Goal: Task Accomplishment & Management: Use online tool/utility

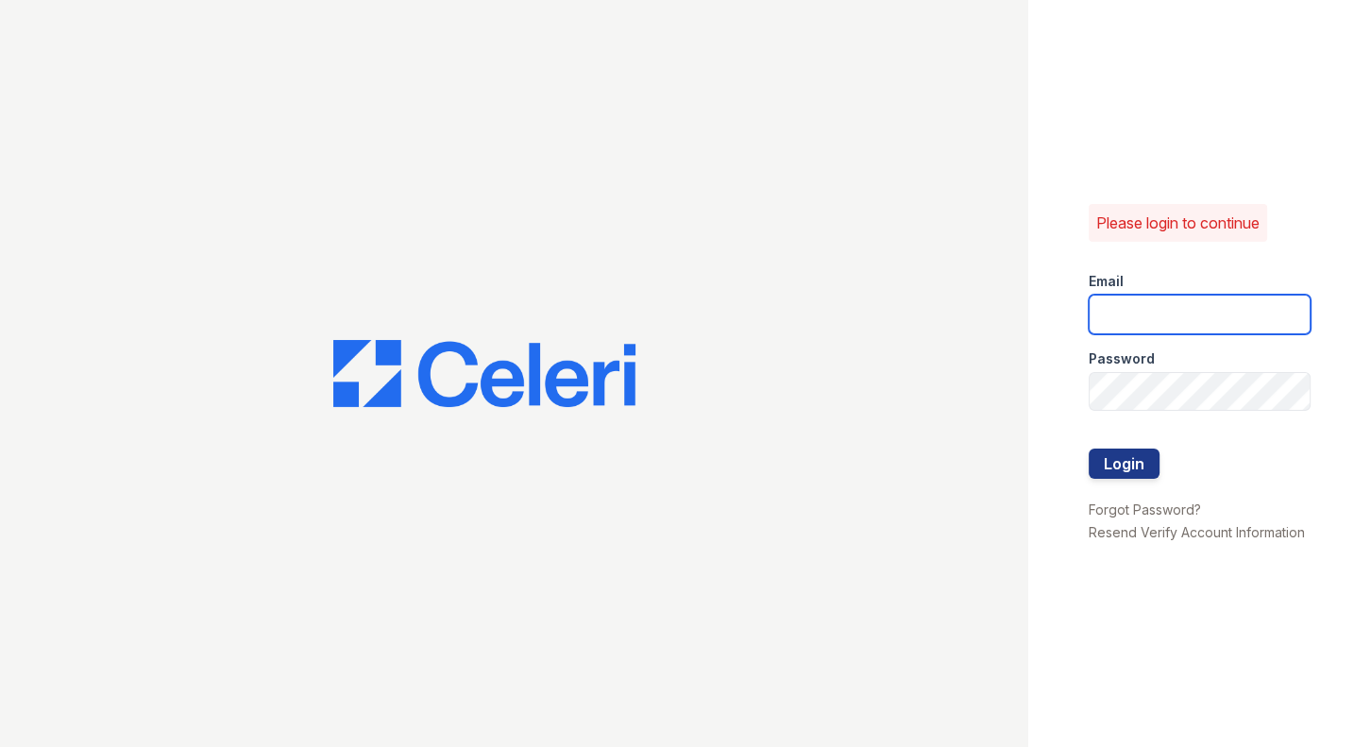
click at [1150, 323] on input "email" at bounding box center [1200, 315] width 222 height 40
type input "[EMAIL_ADDRESS][DOMAIN_NAME]"
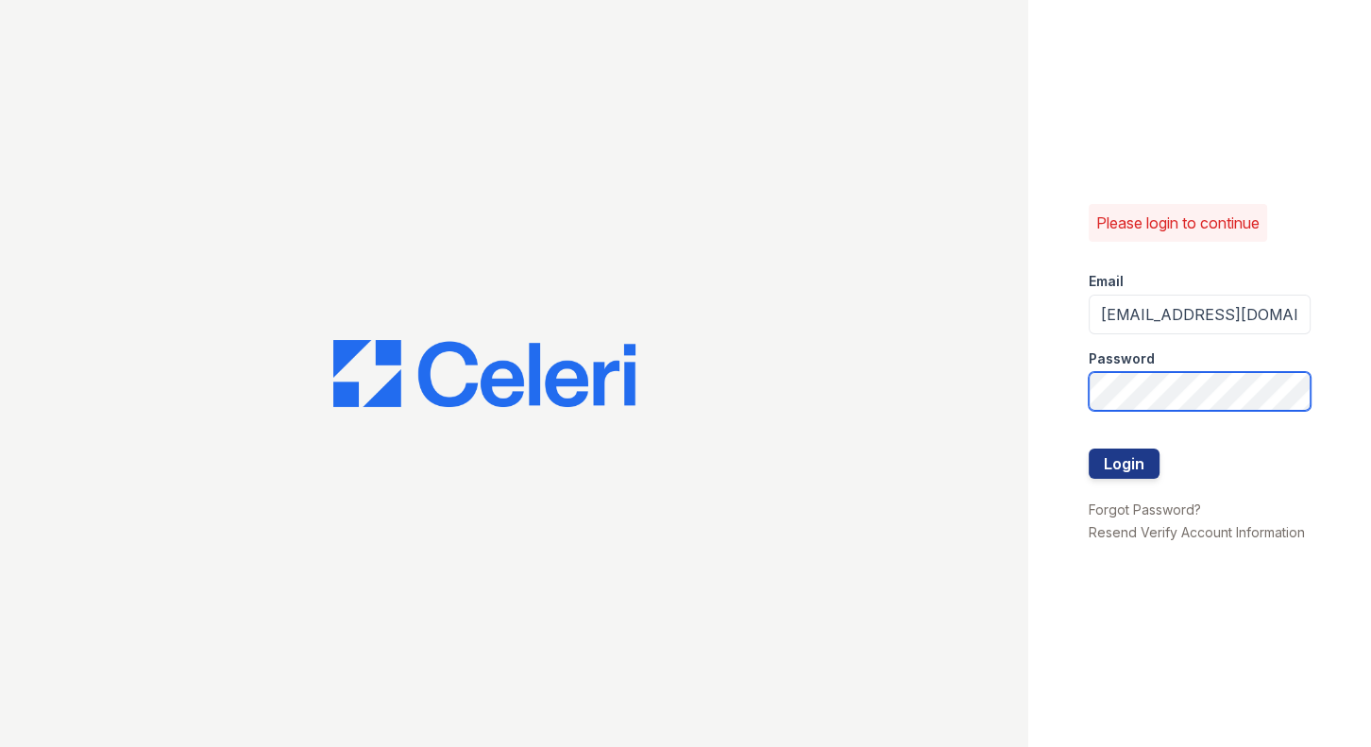
click at [1089, 449] on button "Login" at bounding box center [1124, 464] width 71 height 30
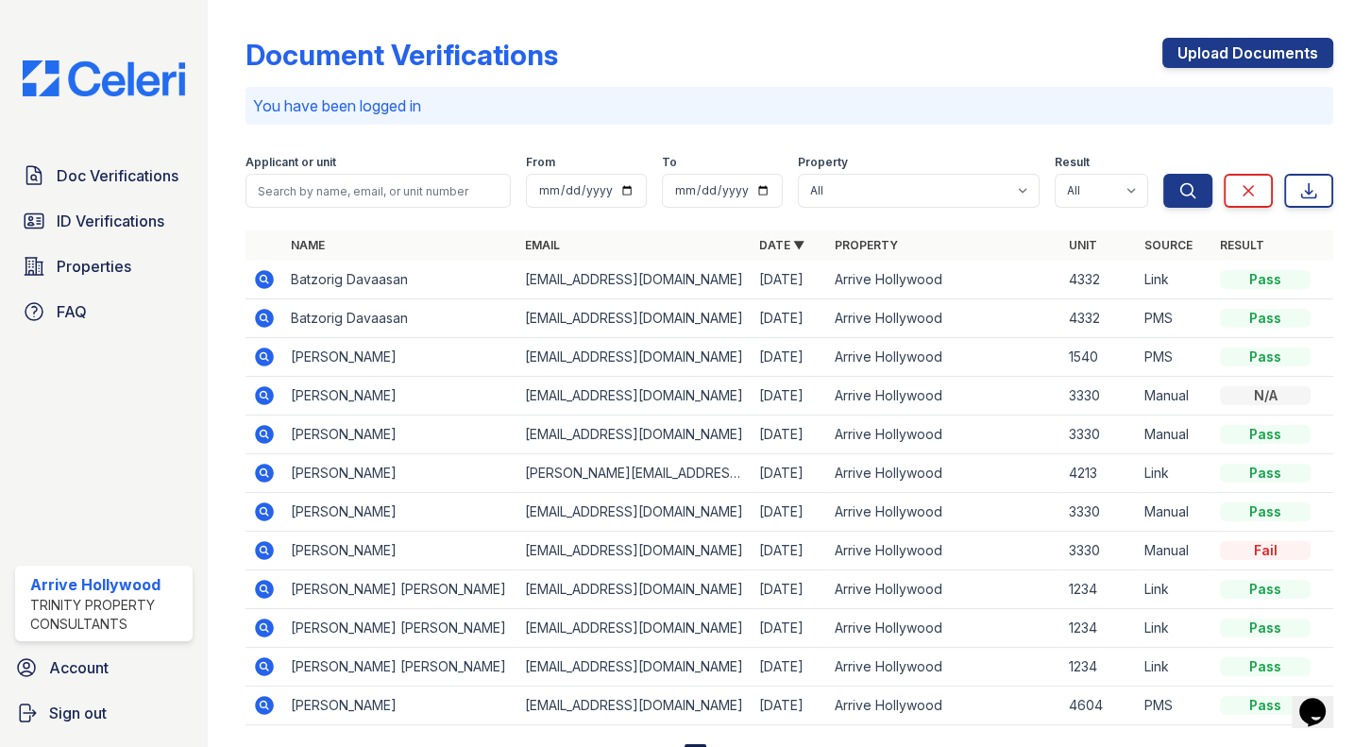
drag, startPoint x: 102, startPoint y: 228, endPoint x: 208, endPoint y: 213, distance: 106.7
click at [102, 228] on span "ID Verifications" at bounding box center [111, 221] width 108 height 23
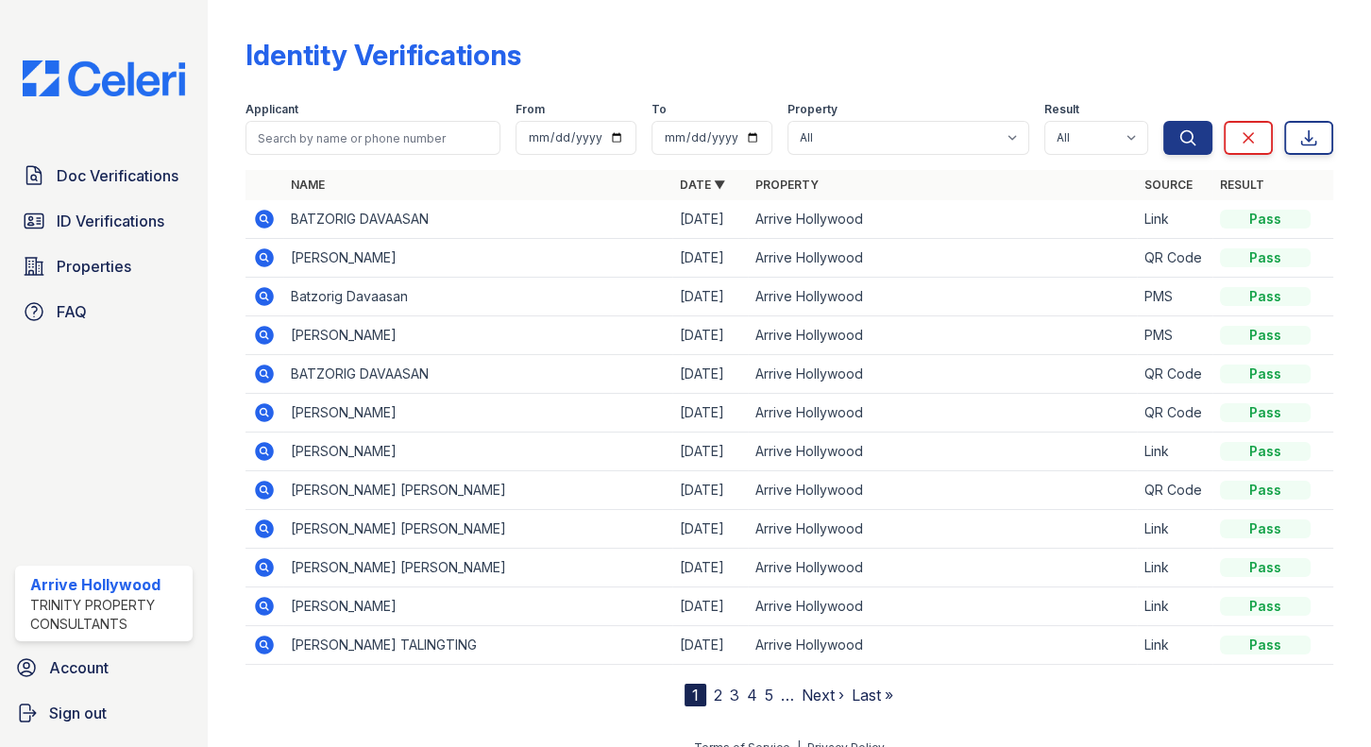
click at [290, 198] on th "Name" at bounding box center [477, 185] width 389 height 30
click at [322, 144] on input "search" at bounding box center [374, 138] width 256 height 34
type input "eduardo"
click at [1163, 121] on button "Search" at bounding box center [1187, 138] width 49 height 34
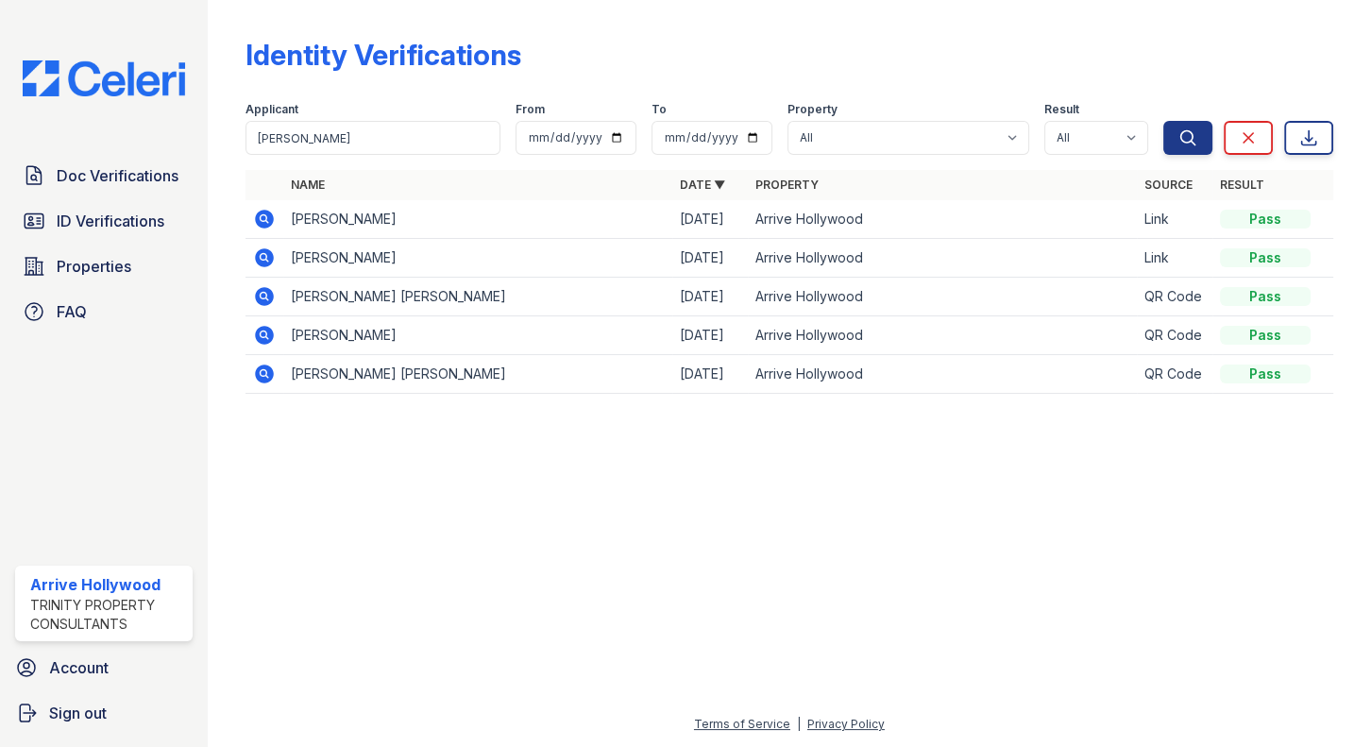
click at [349, 193] on th "Name" at bounding box center [477, 185] width 389 height 30
click at [123, 190] on link "Doc Verifications" at bounding box center [104, 176] width 178 height 38
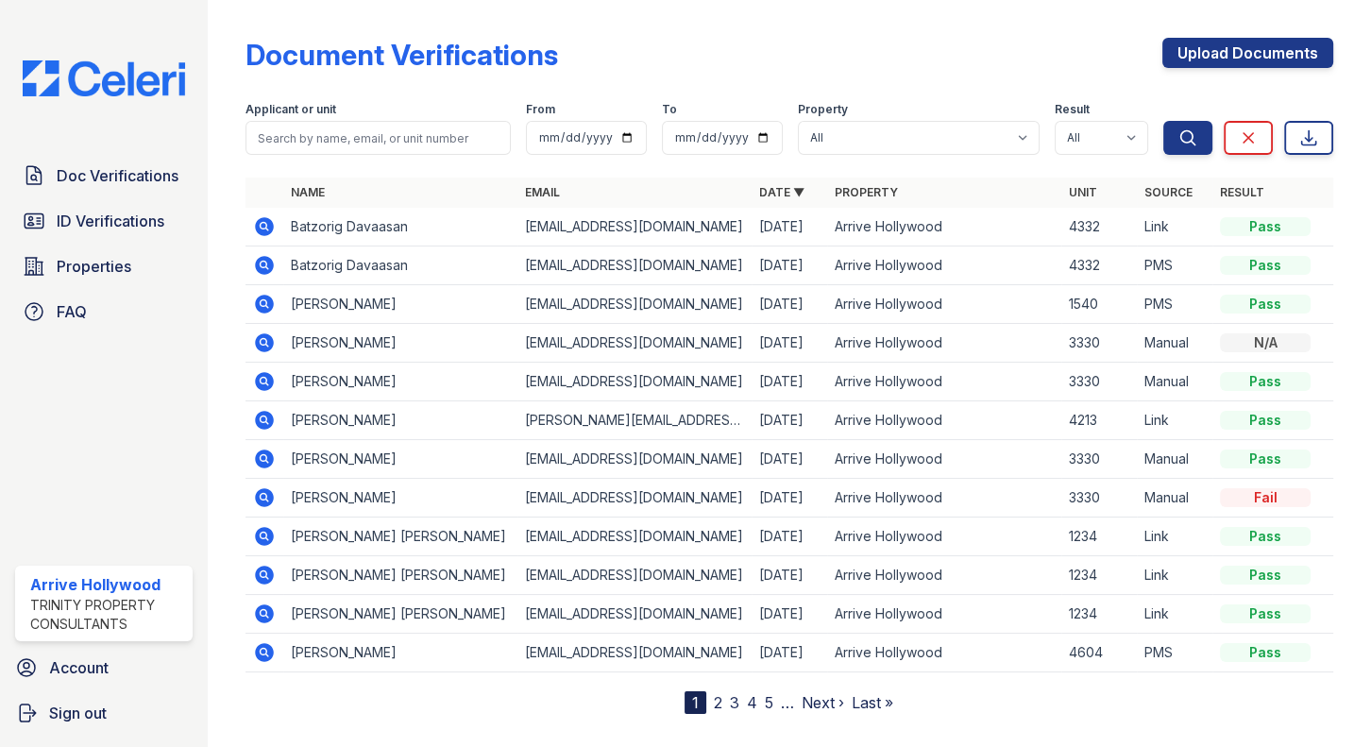
click at [263, 537] on icon at bounding box center [264, 536] width 23 height 23
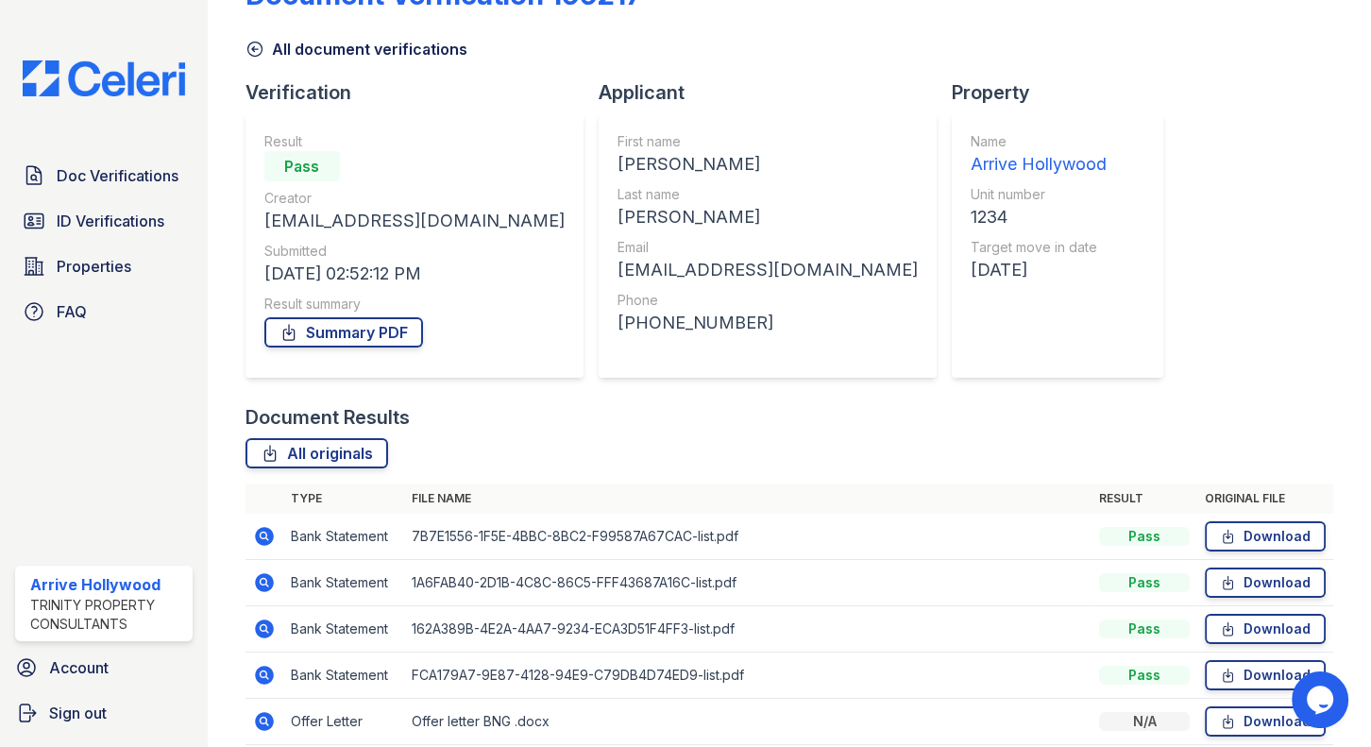
scroll to position [141, 0]
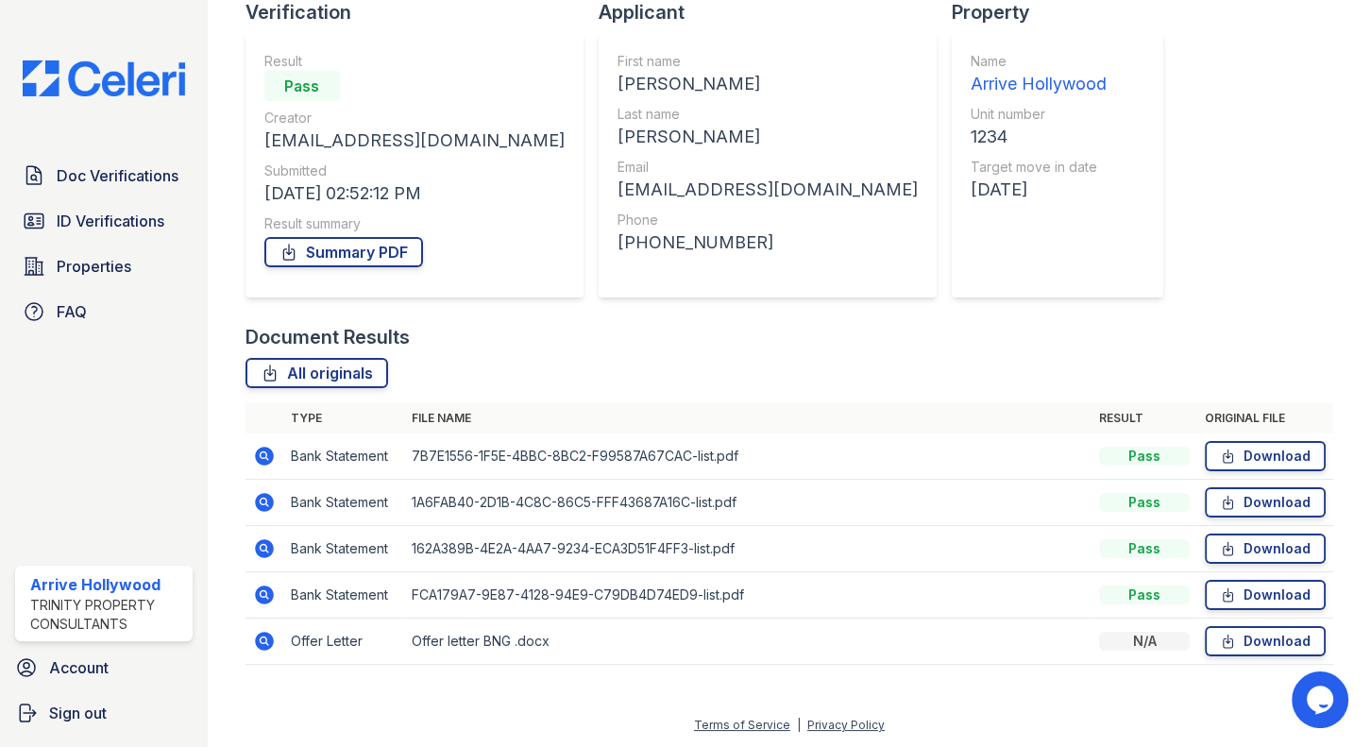
click at [266, 457] on icon at bounding box center [264, 456] width 19 height 19
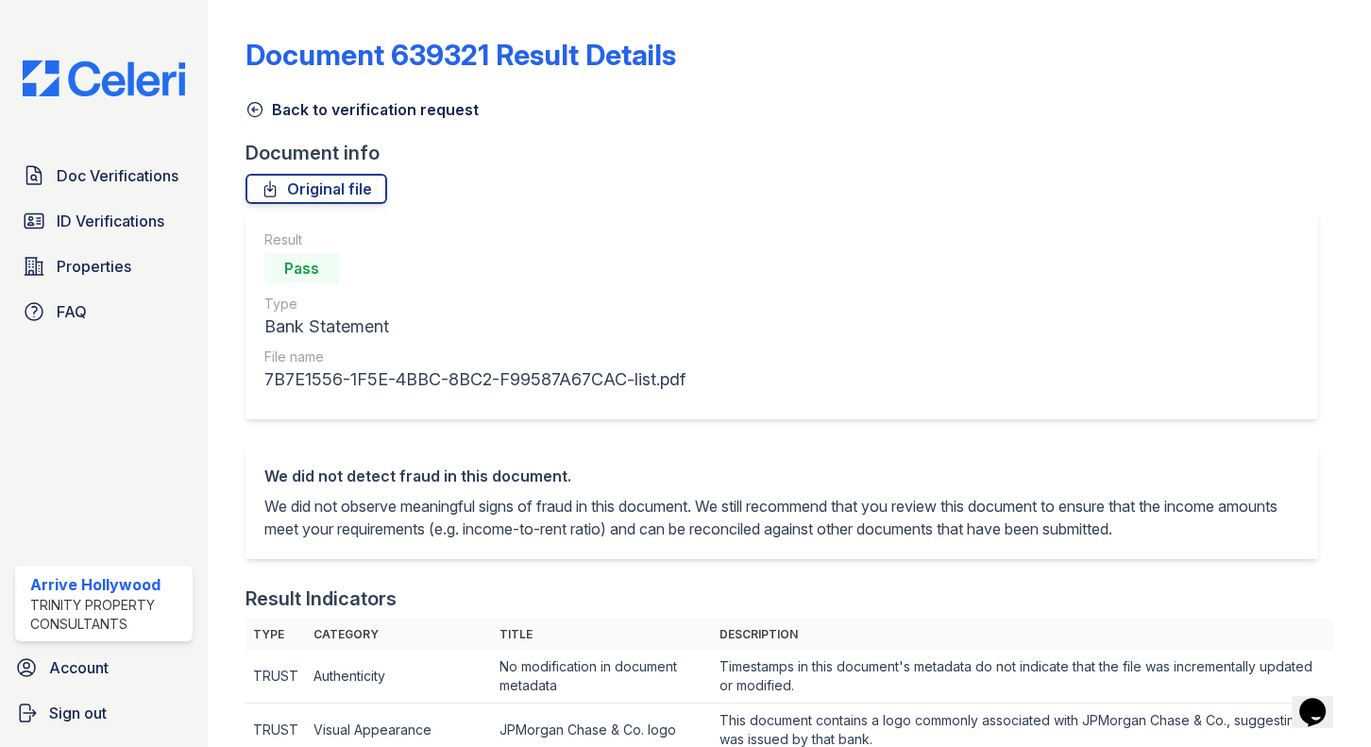
click at [250, 106] on icon at bounding box center [255, 109] width 19 height 19
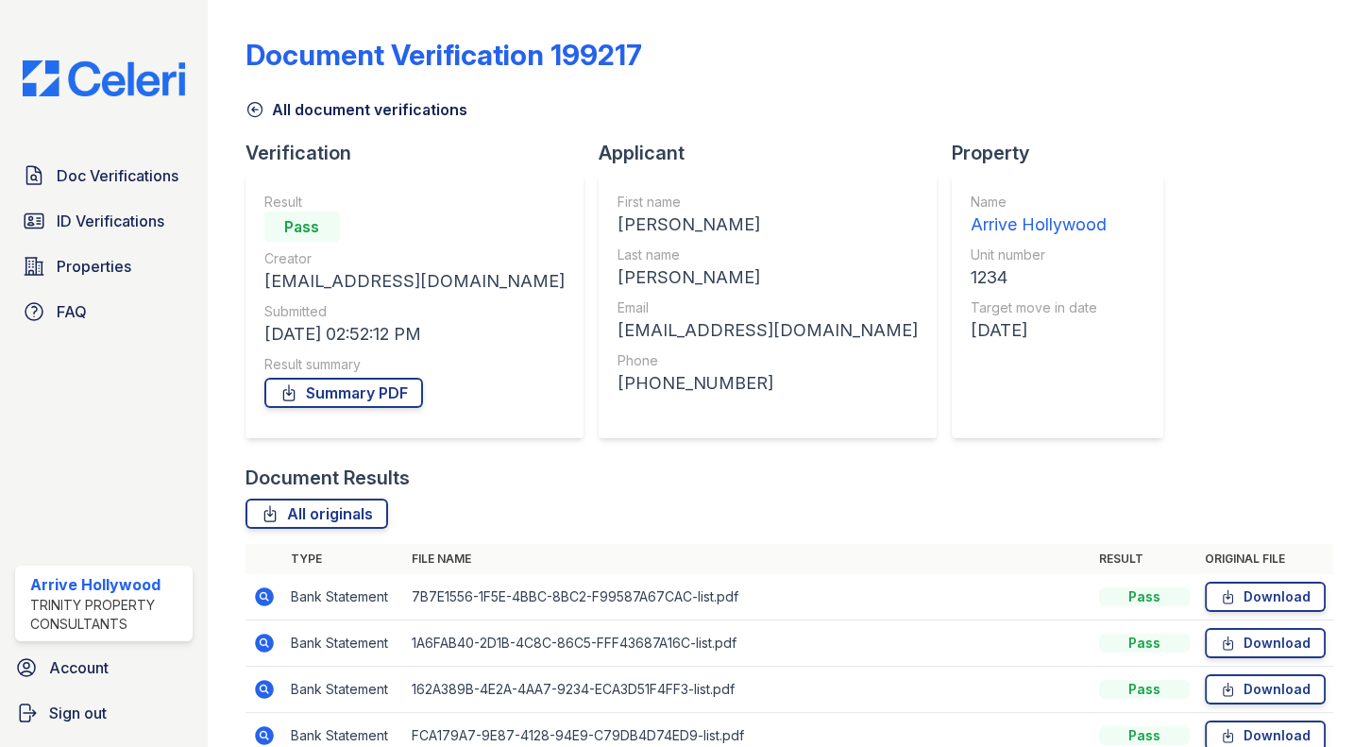
click at [256, 642] on icon at bounding box center [264, 643] width 19 height 19
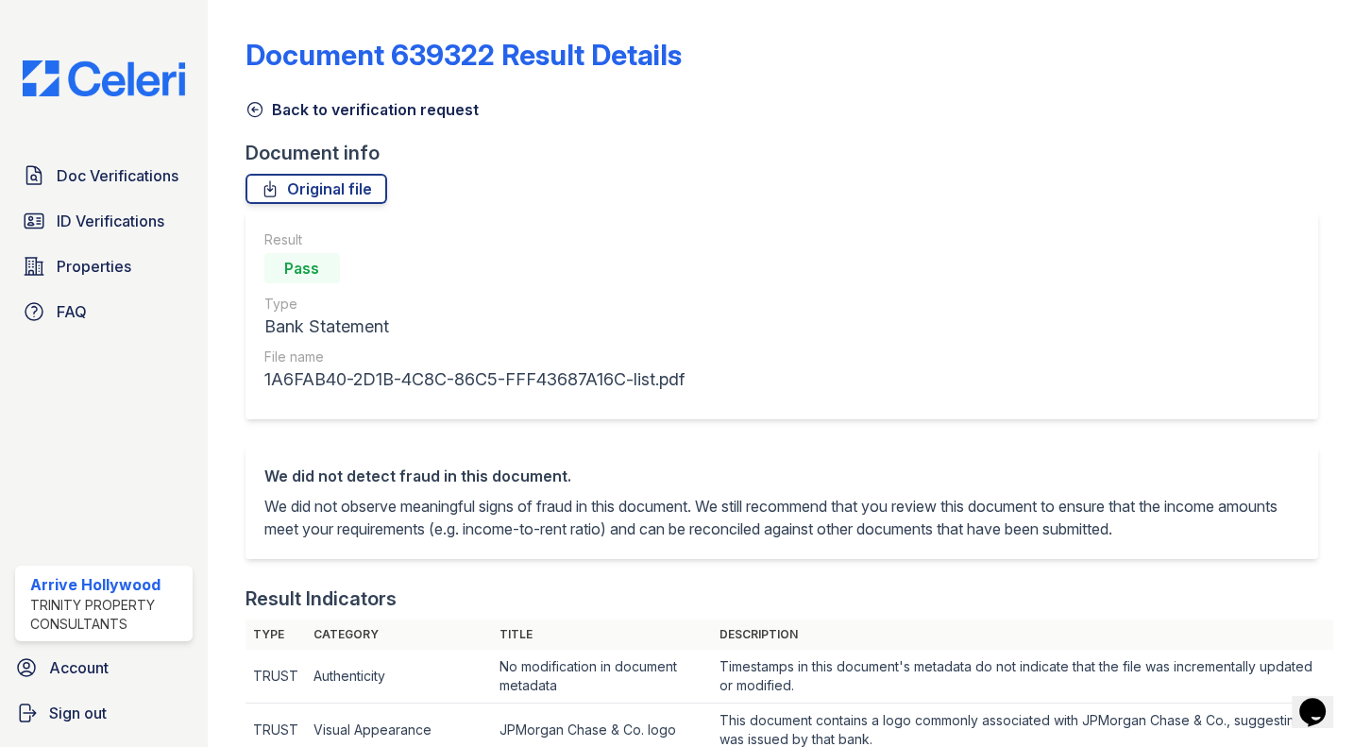
click at [247, 105] on icon at bounding box center [254, 110] width 14 height 14
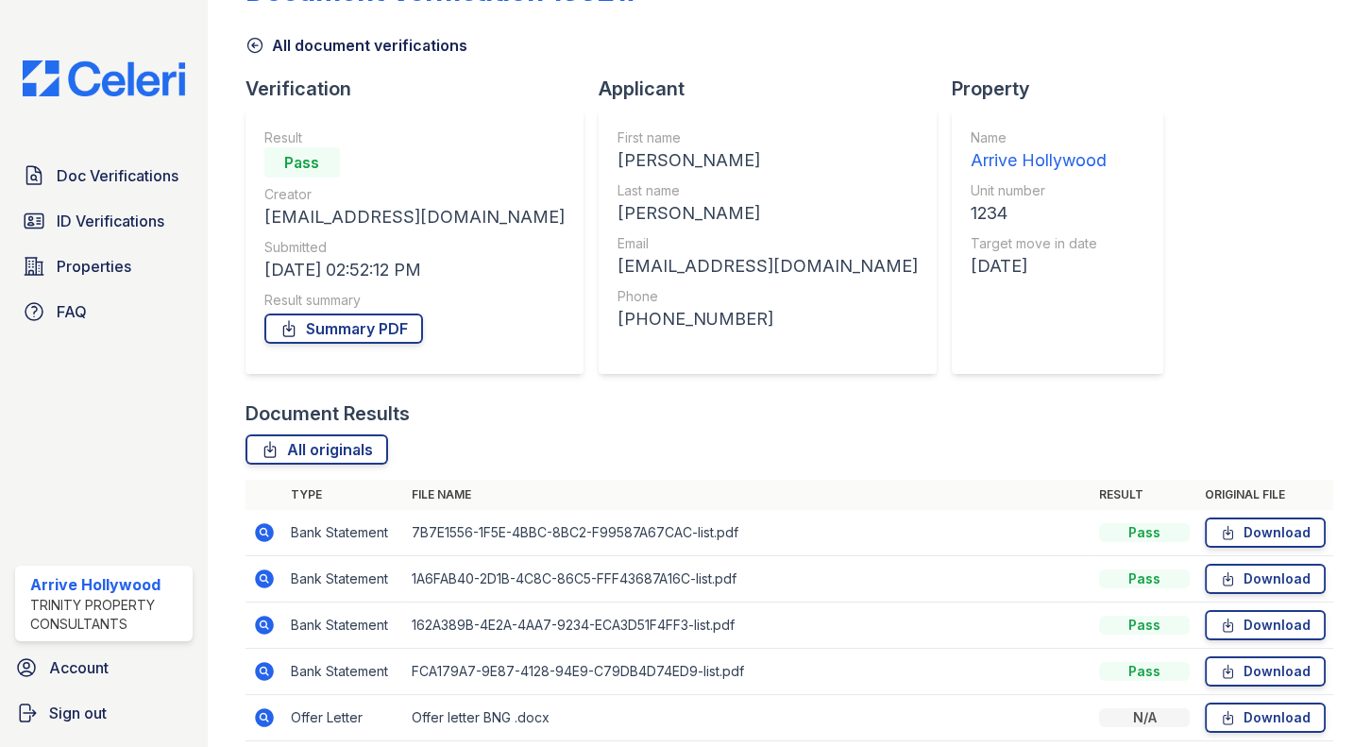
scroll to position [141, 0]
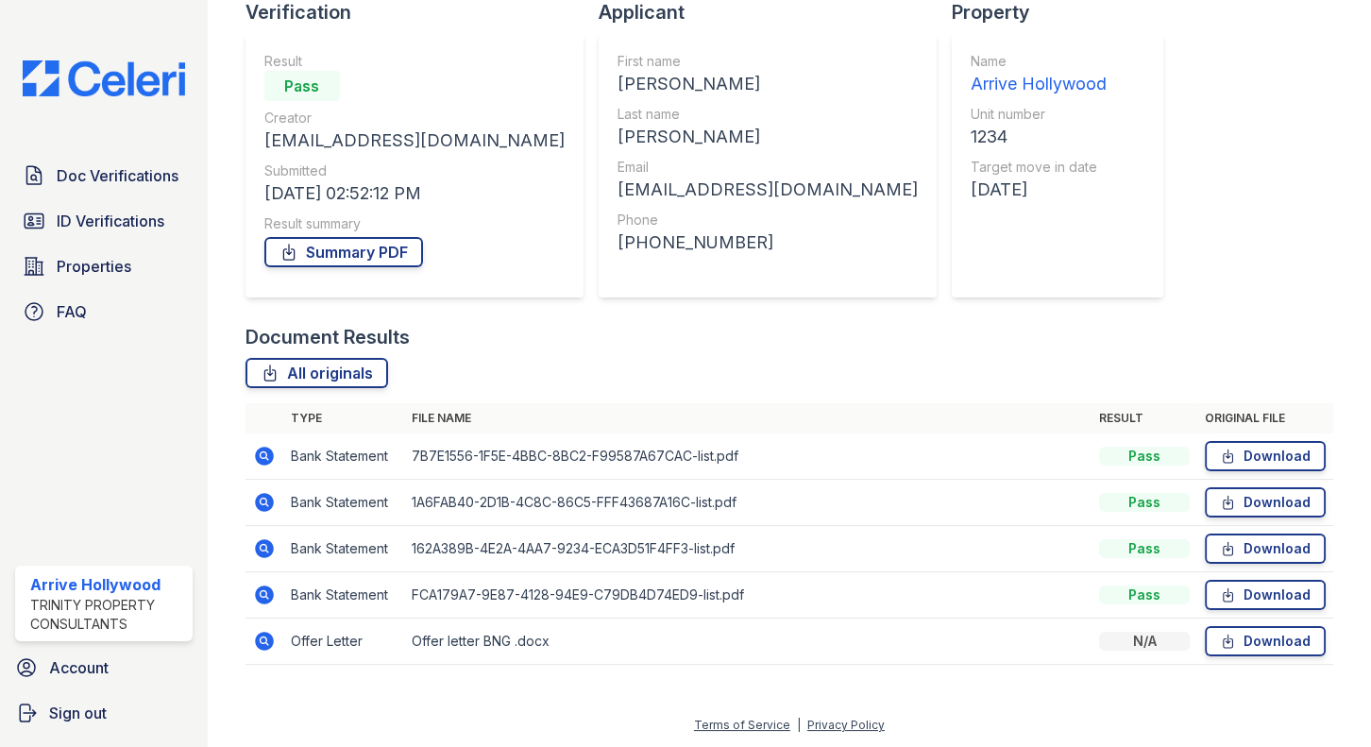
click at [267, 550] on icon at bounding box center [264, 548] width 19 height 19
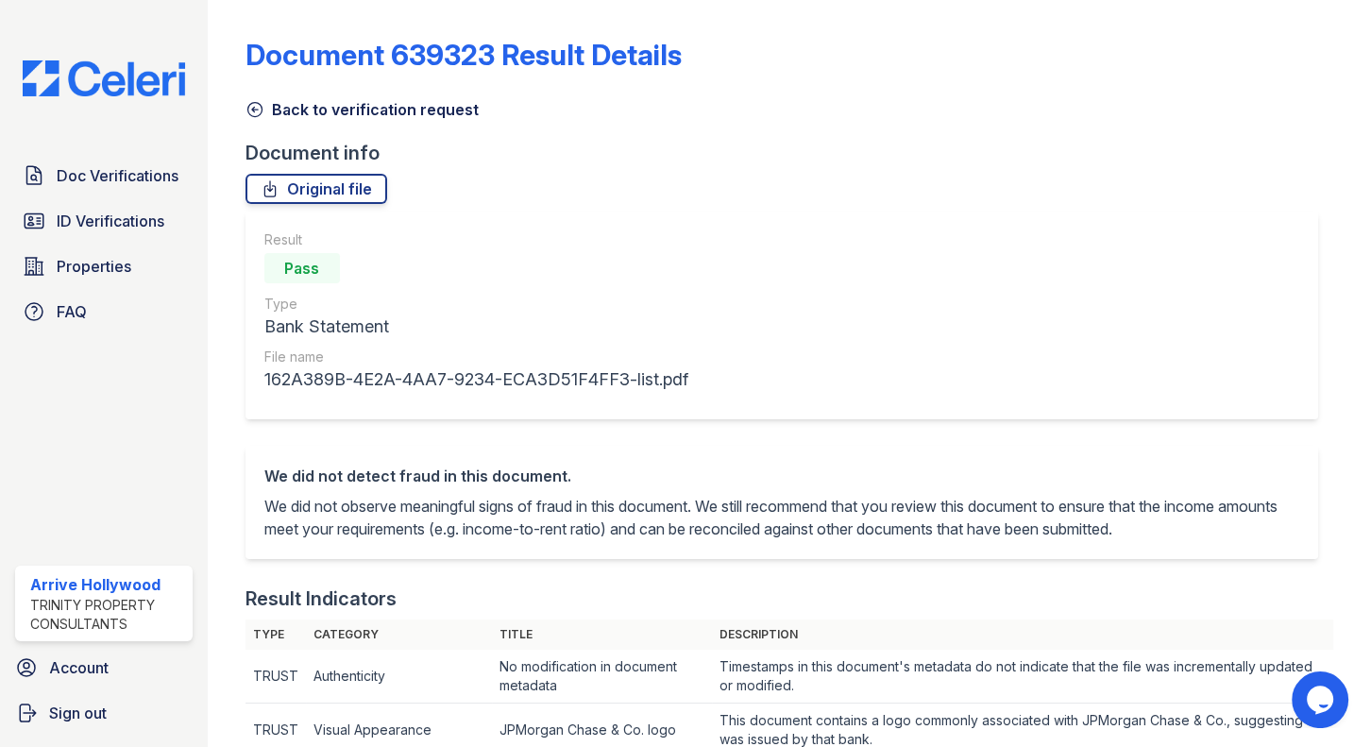
drag, startPoint x: 261, startPoint y: 104, endPoint x: 290, endPoint y: 124, distance: 35.4
click at [261, 104] on icon at bounding box center [255, 109] width 19 height 19
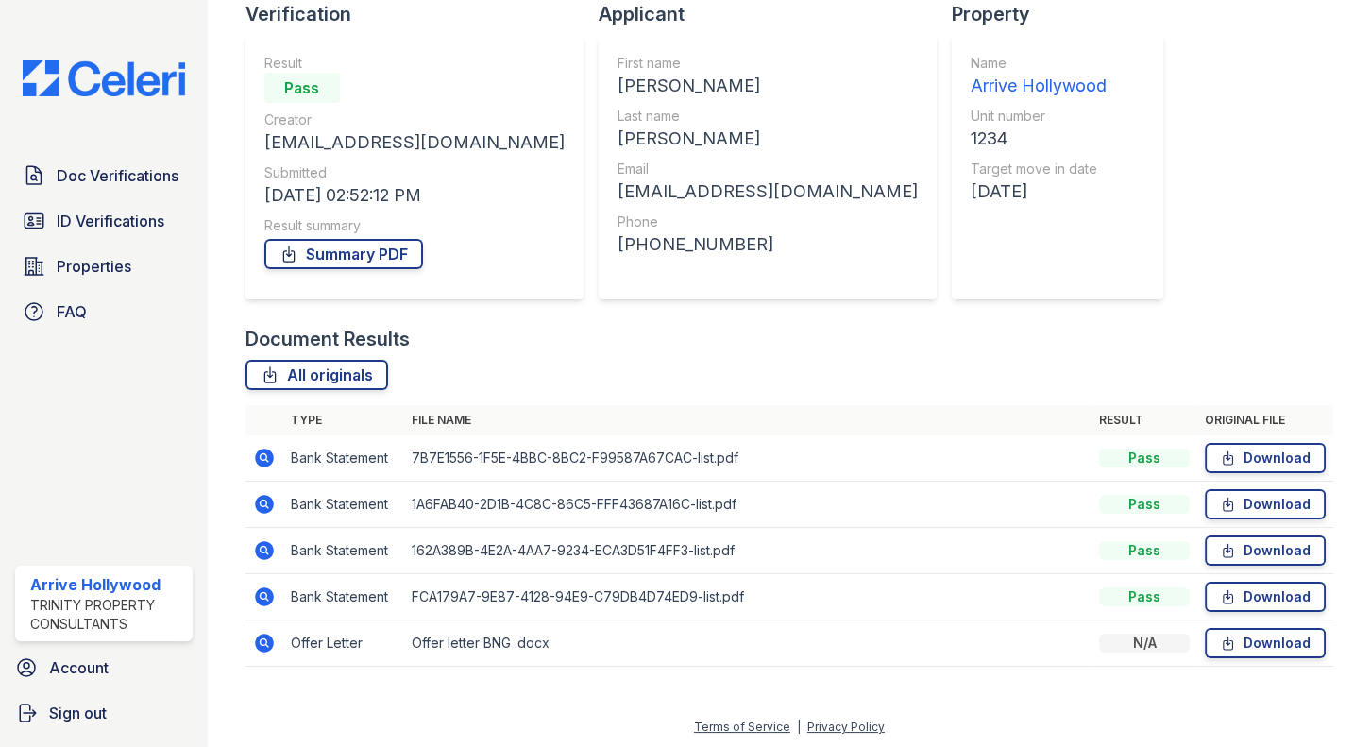
scroll to position [141, 0]
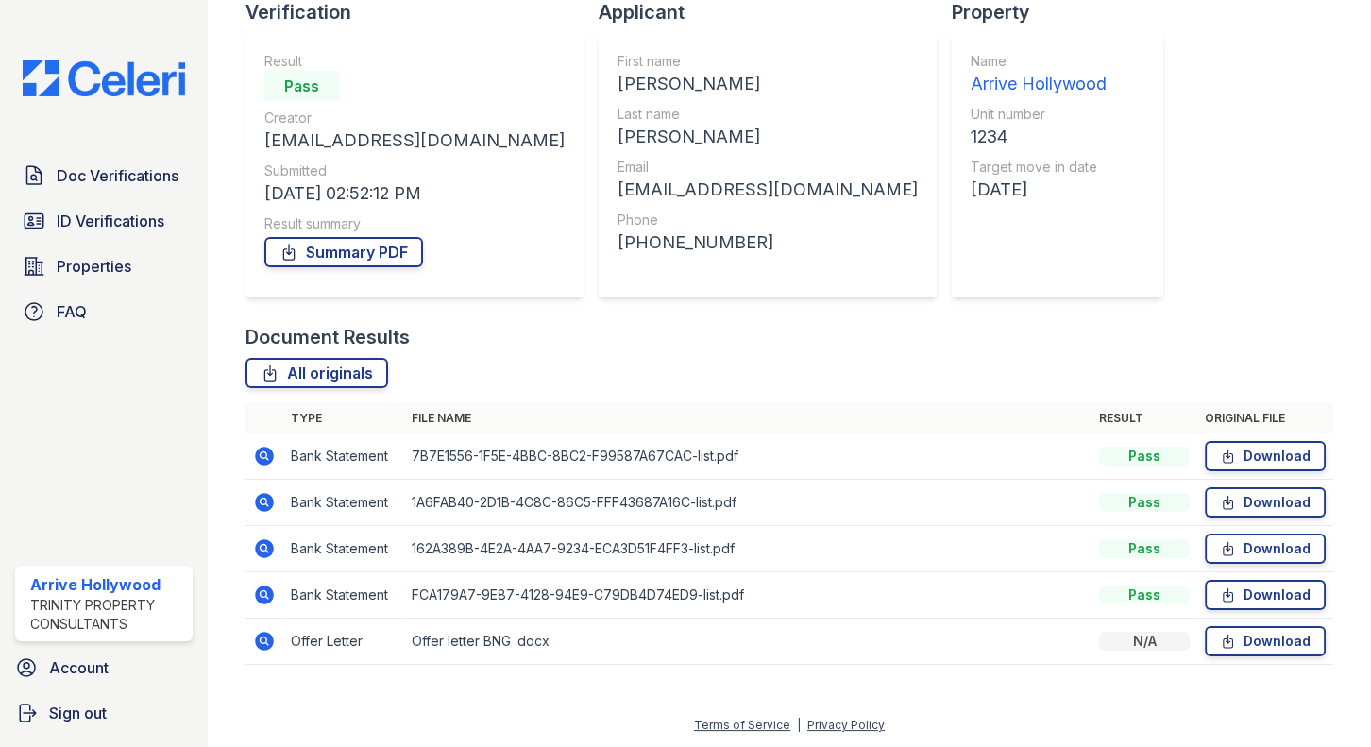
click at [255, 595] on icon at bounding box center [264, 594] width 19 height 19
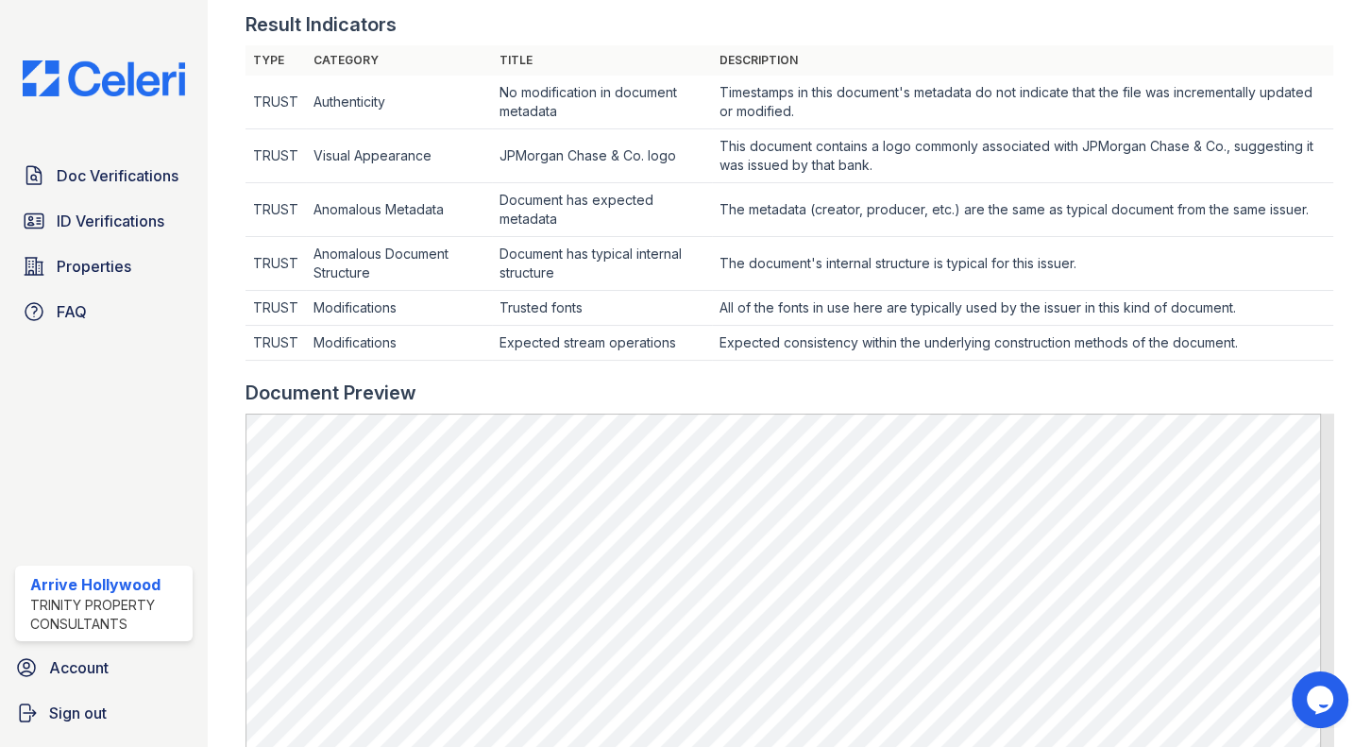
scroll to position [601, 0]
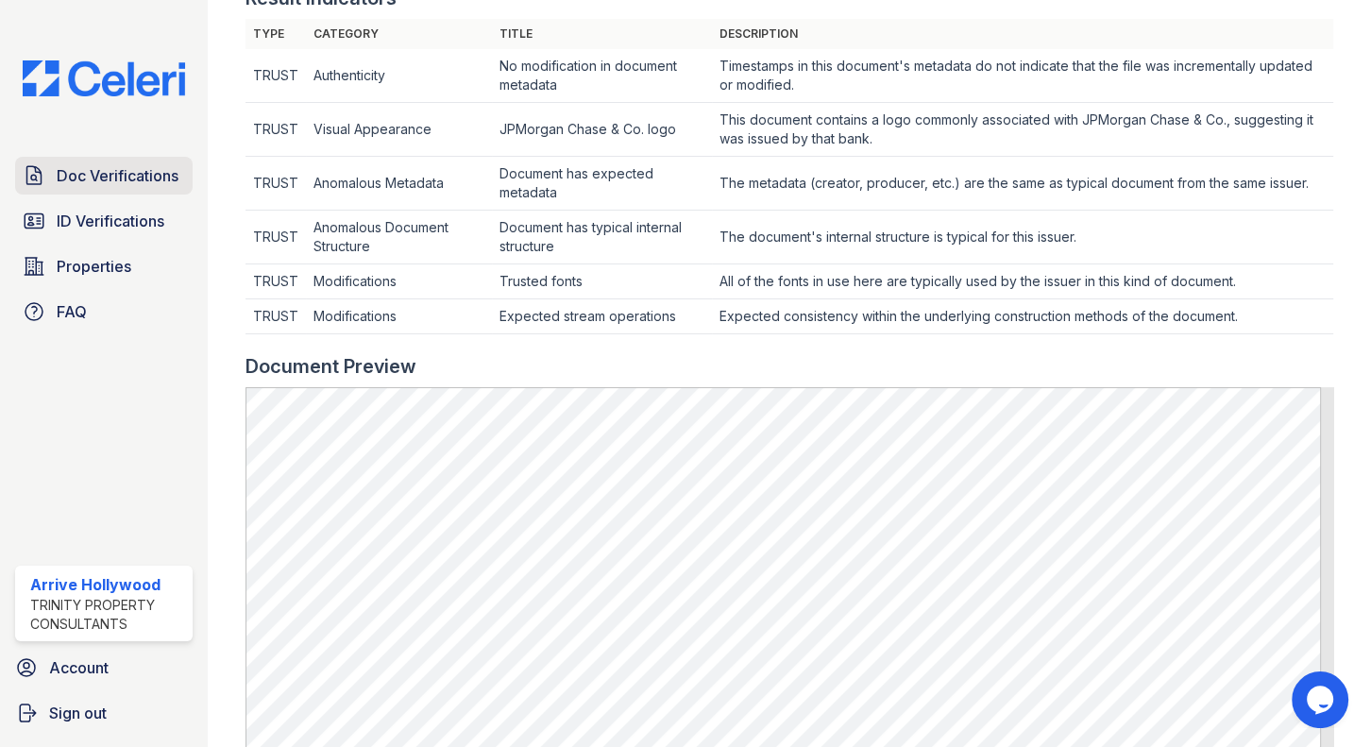
click at [110, 178] on span "Doc Verifications" at bounding box center [118, 175] width 122 height 23
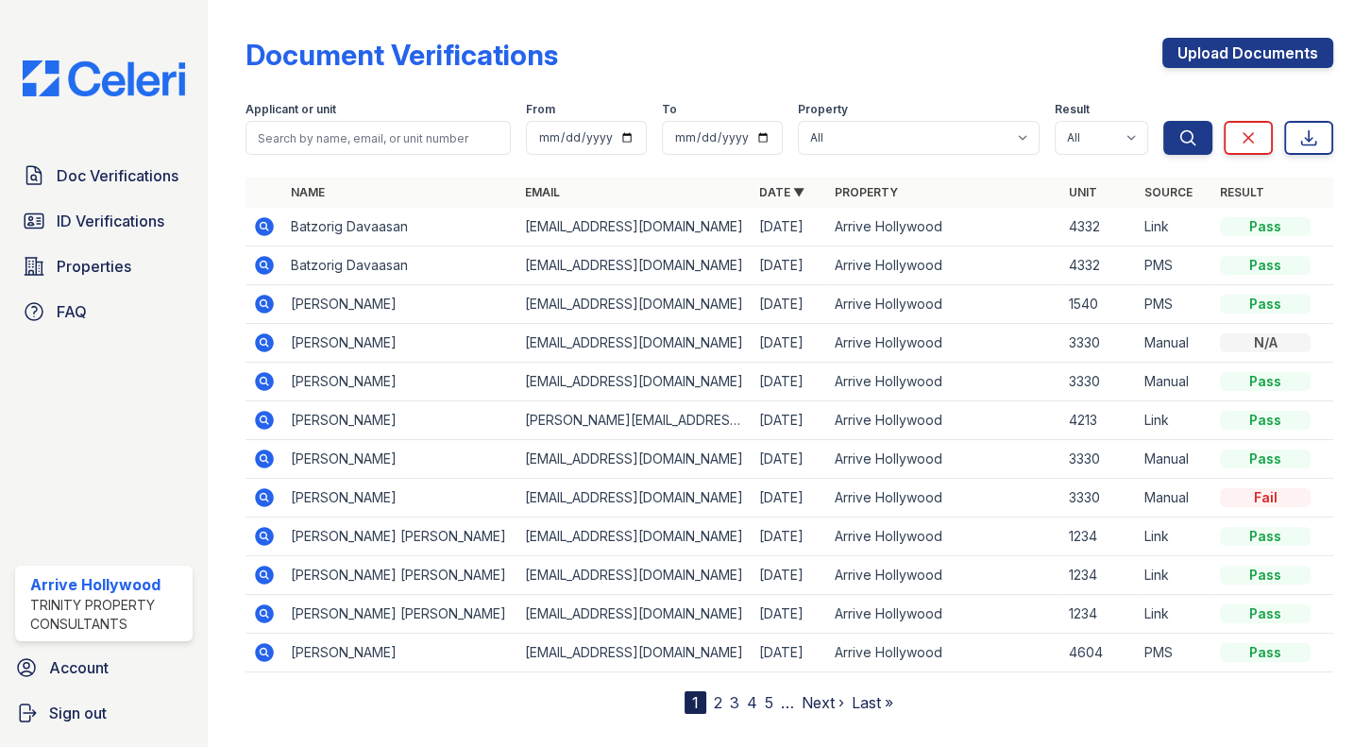
click at [260, 267] on icon at bounding box center [264, 265] width 19 height 19
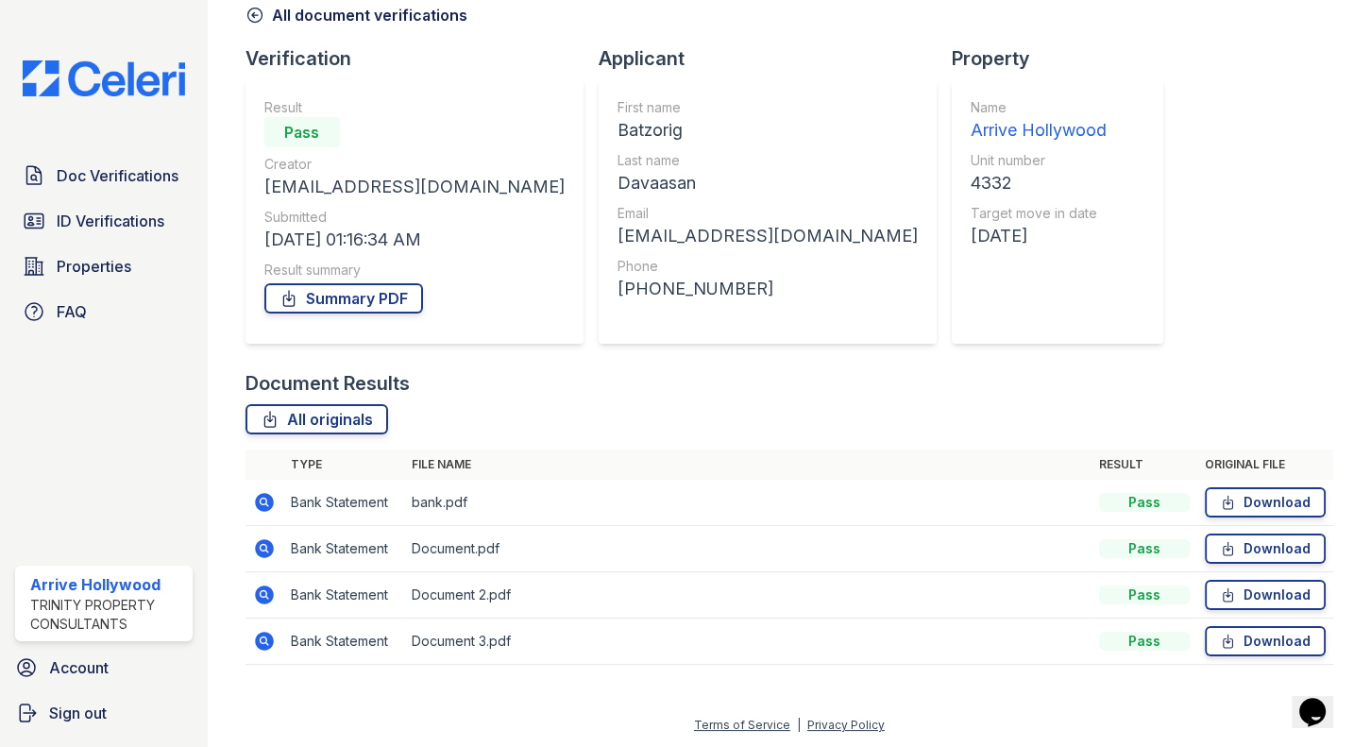
click at [259, 498] on icon at bounding box center [264, 502] width 19 height 19
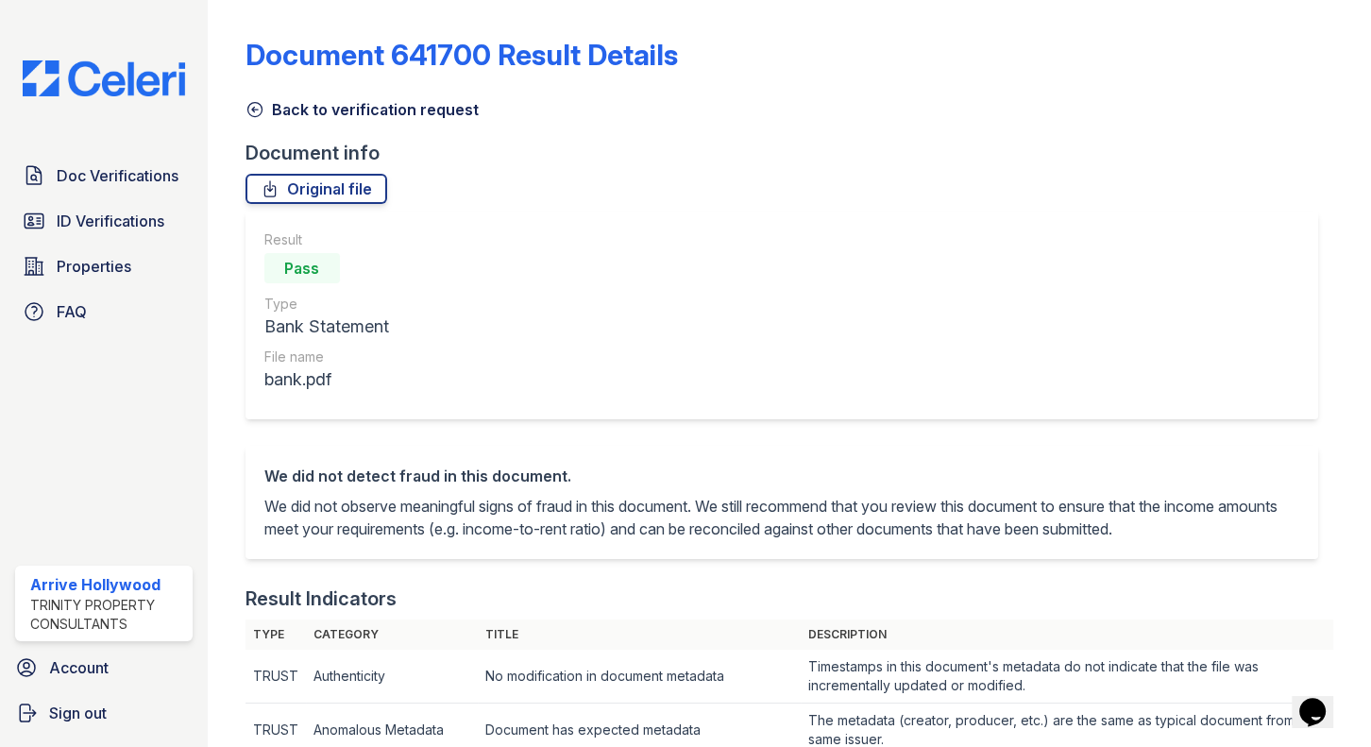
click at [252, 106] on icon at bounding box center [255, 109] width 19 height 19
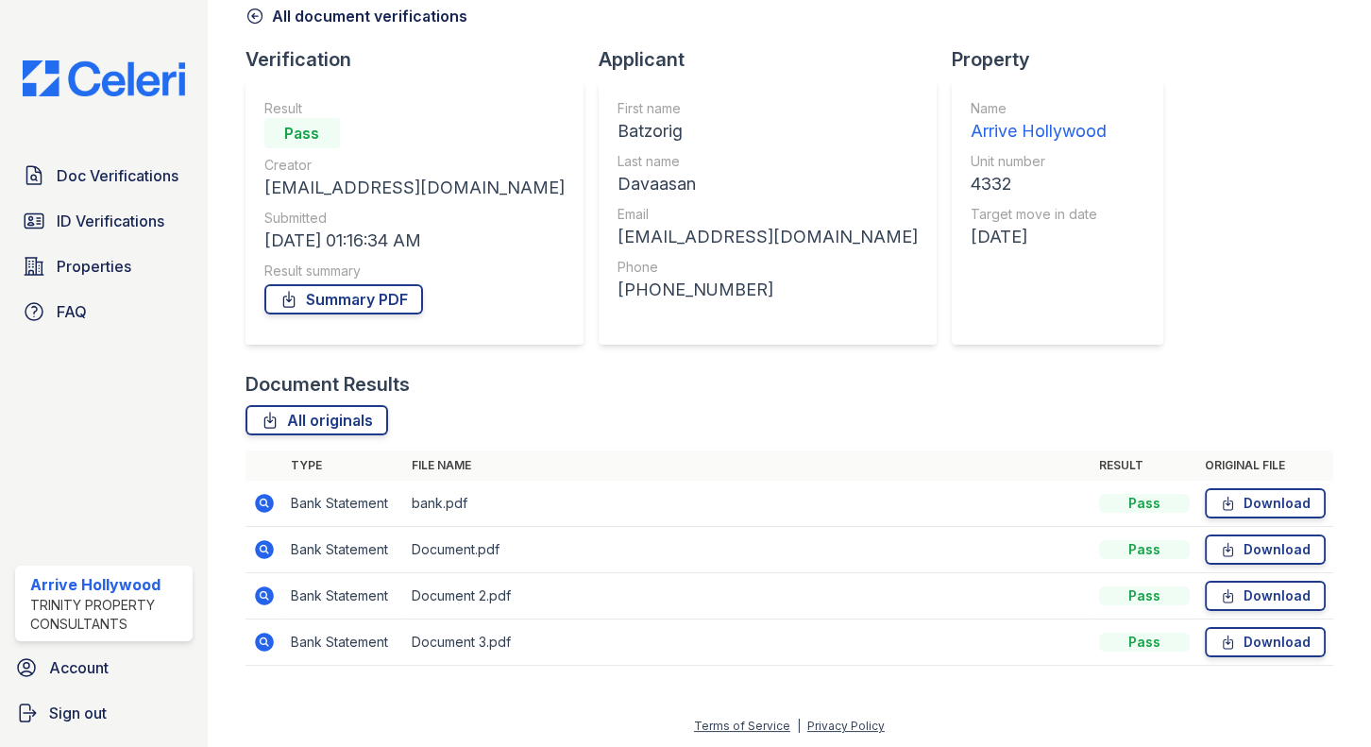
scroll to position [94, 0]
click at [263, 594] on icon at bounding box center [263, 593] width 5 height 5
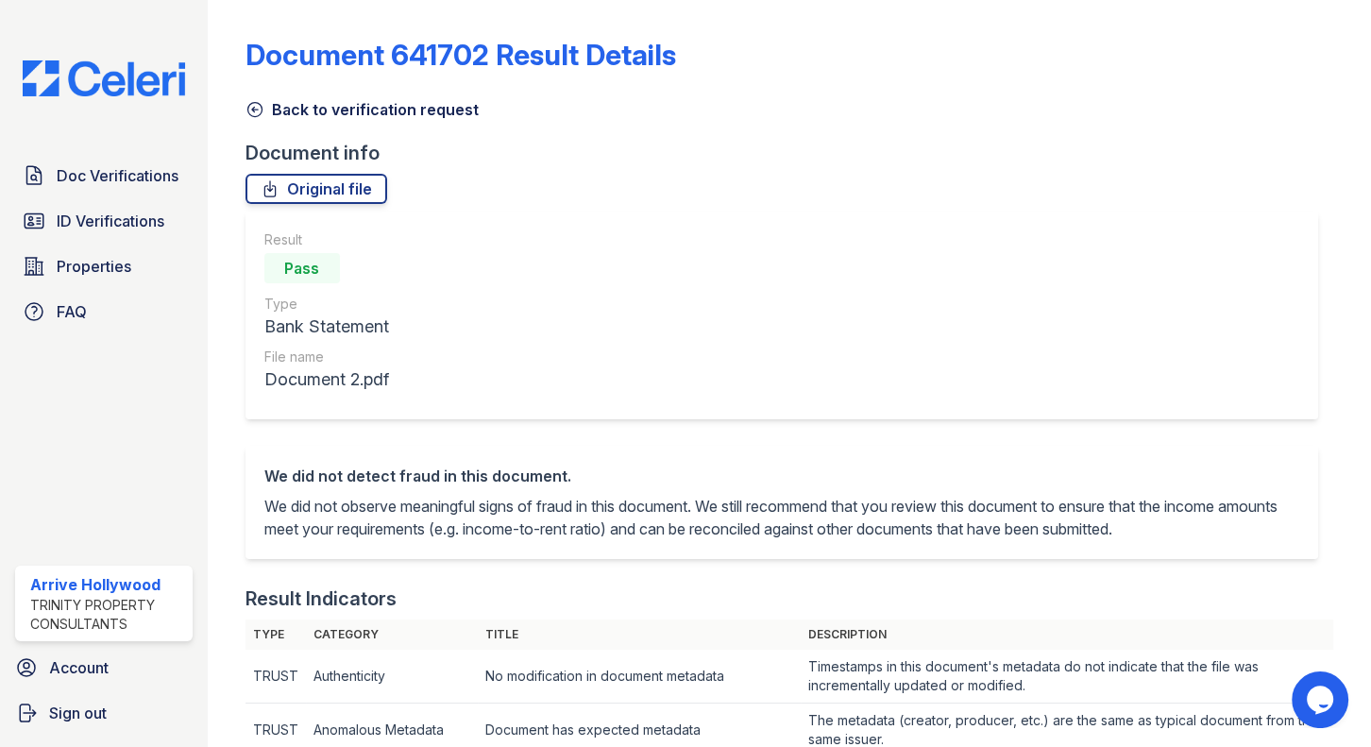
click at [246, 103] on icon at bounding box center [255, 109] width 19 height 19
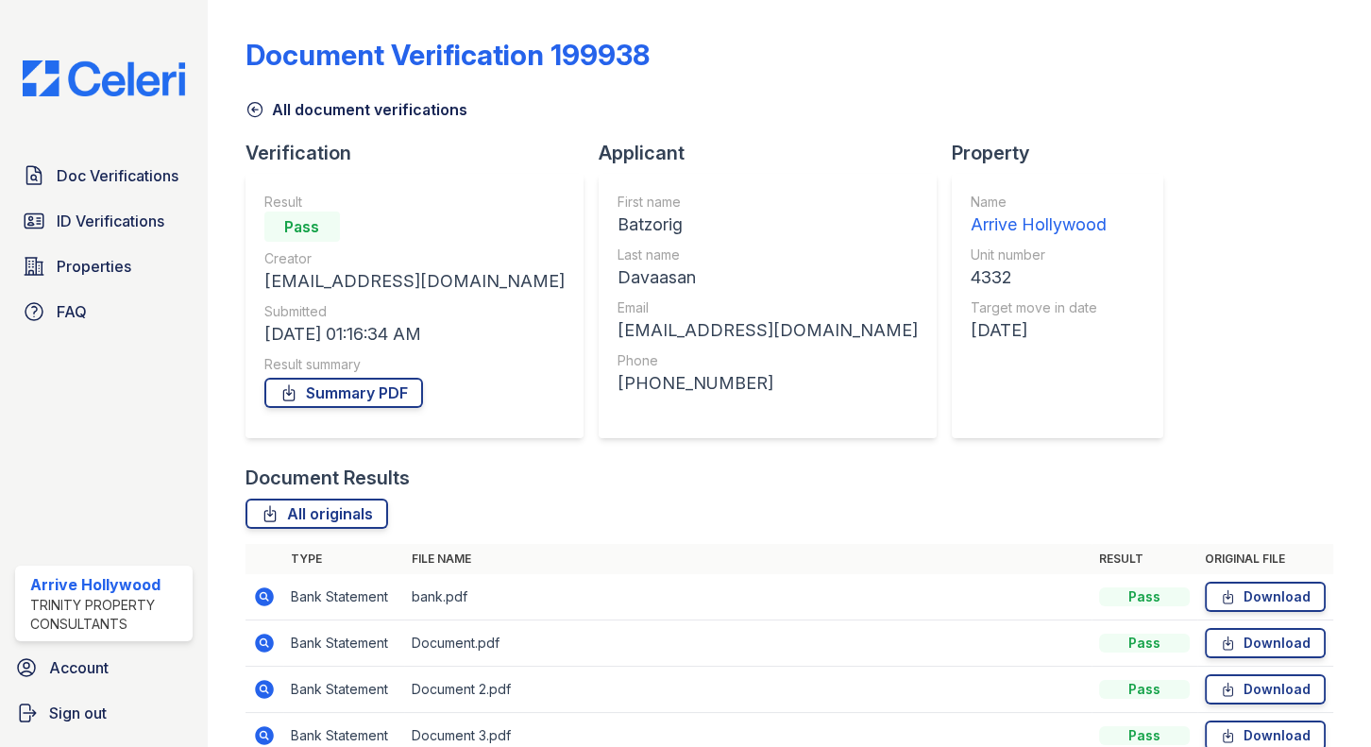
click at [264, 586] on icon at bounding box center [264, 596] width 23 height 23
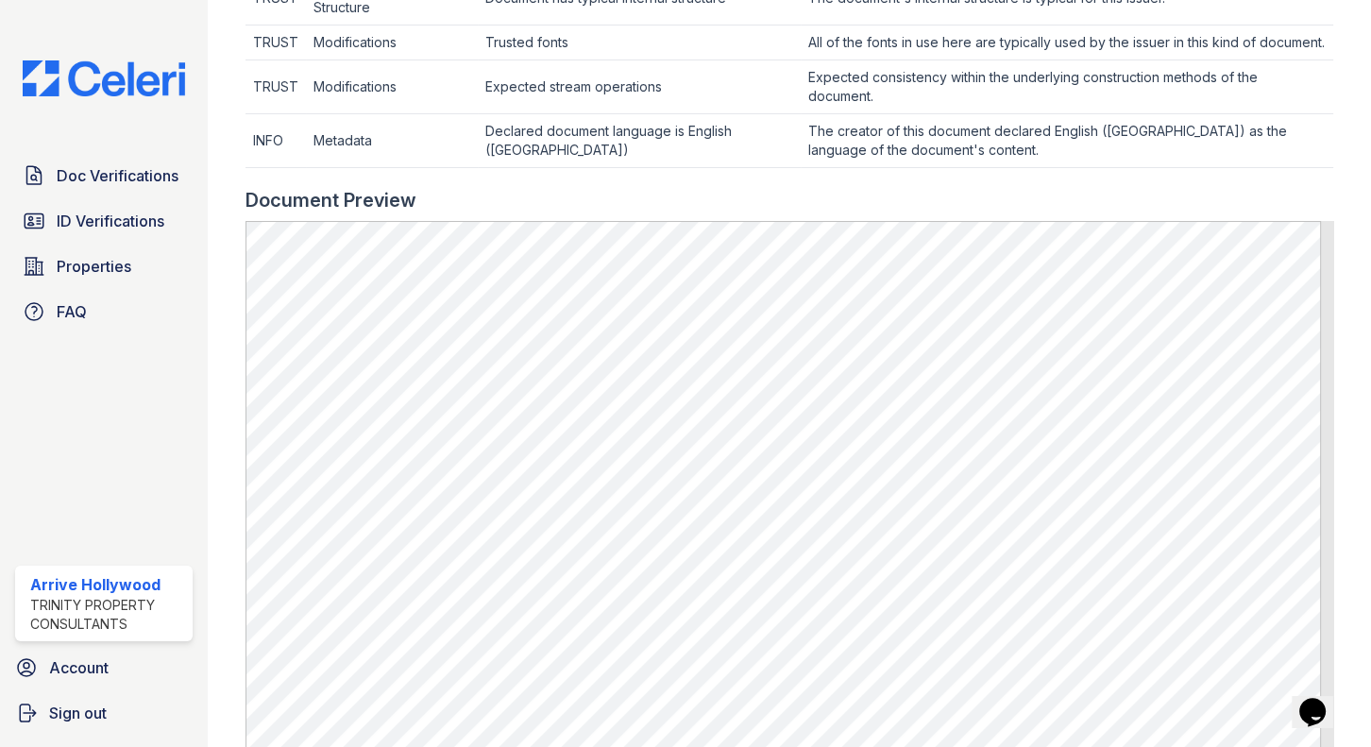
scroll to position [1029, 0]
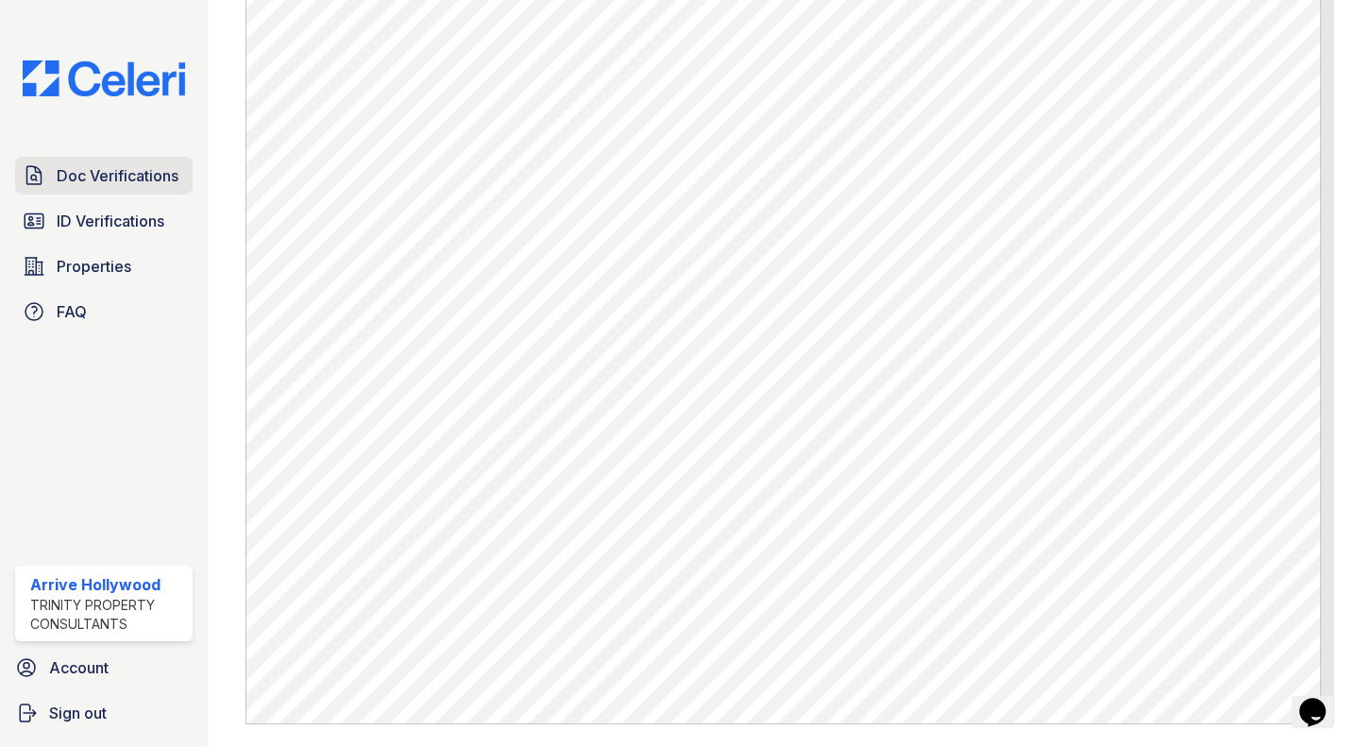
click at [106, 180] on span "Doc Verifications" at bounding box center [118, 175] width 122 height 23
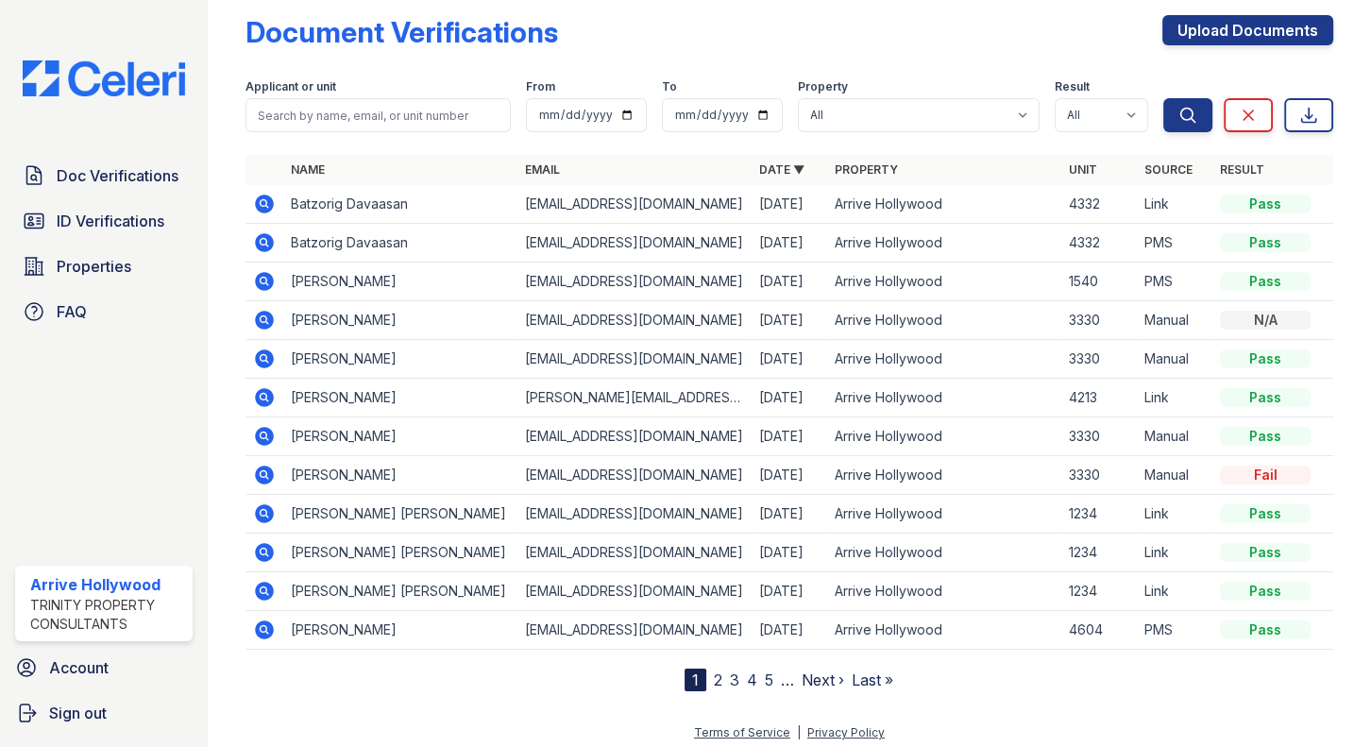
scroll to position [29, 0]
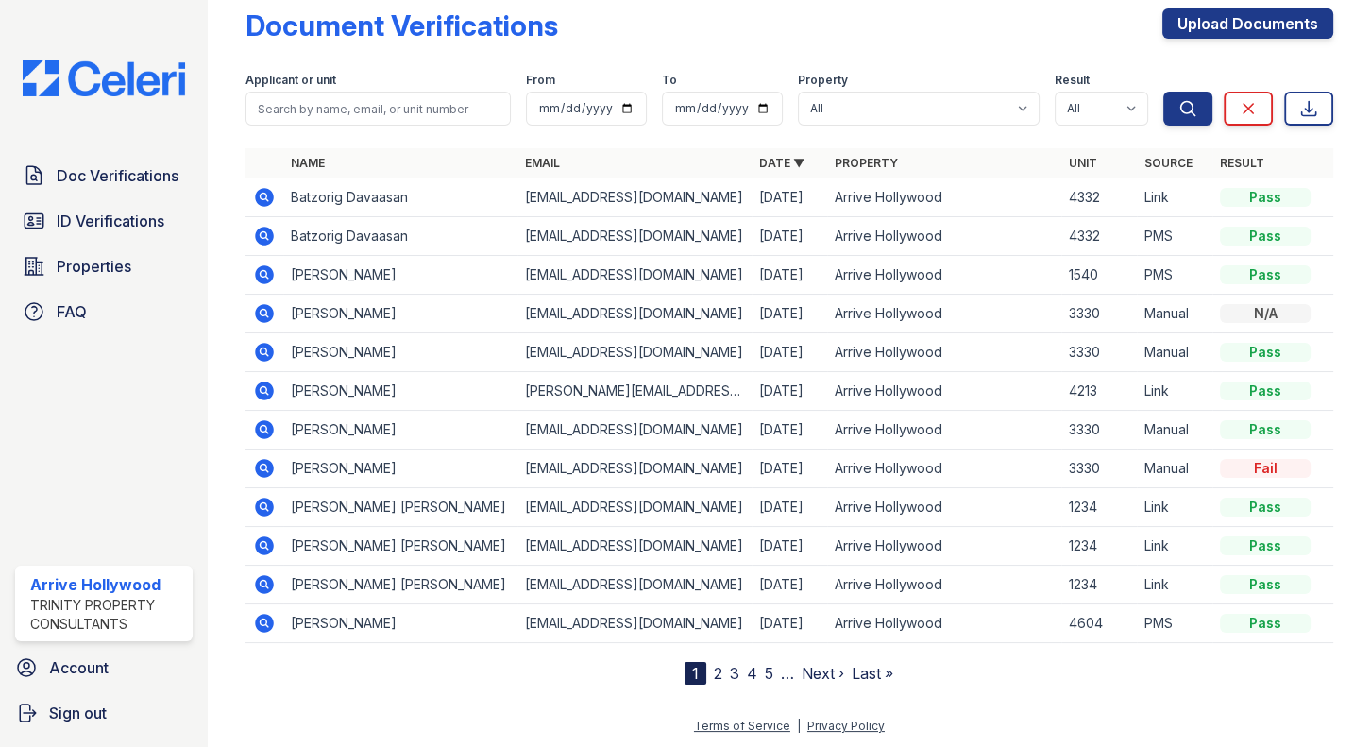
click at [266, 500] on icon at bounding box center [264, 507] width 23 height 23
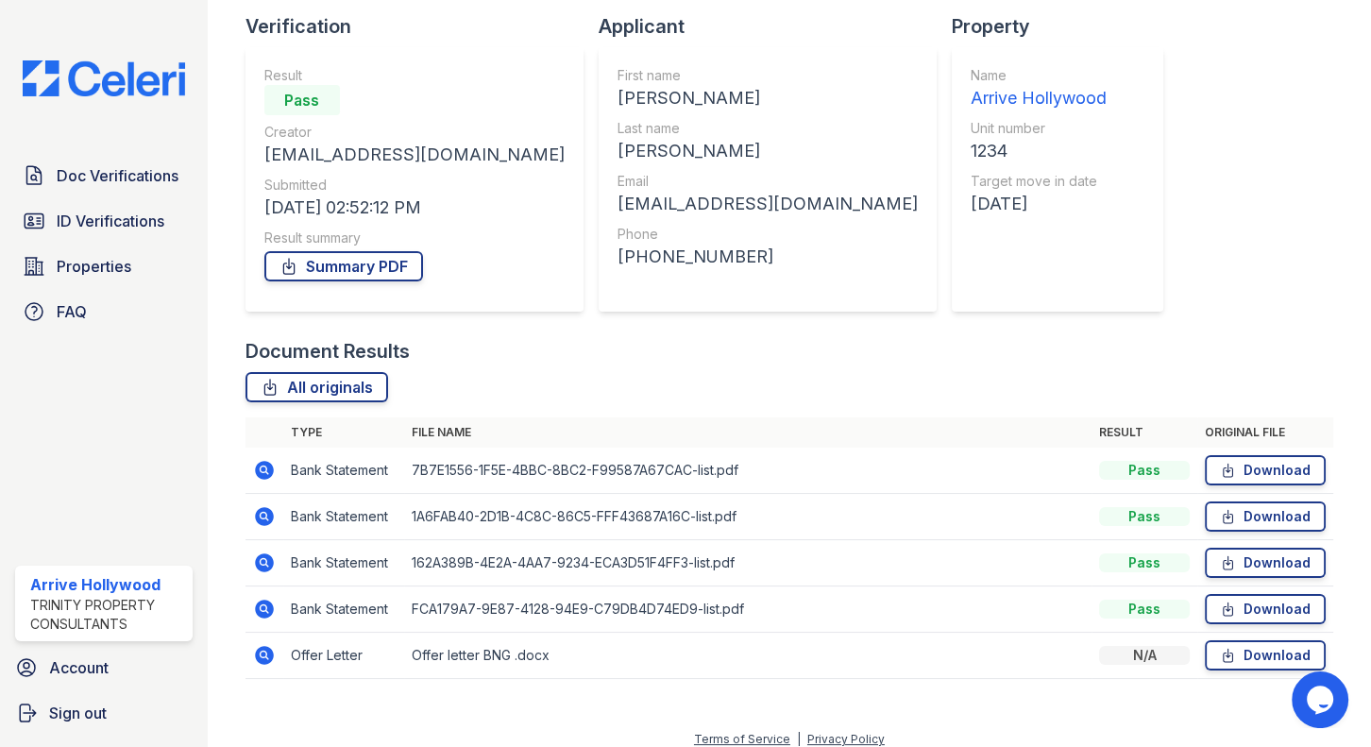
scroll to position [141, 0]
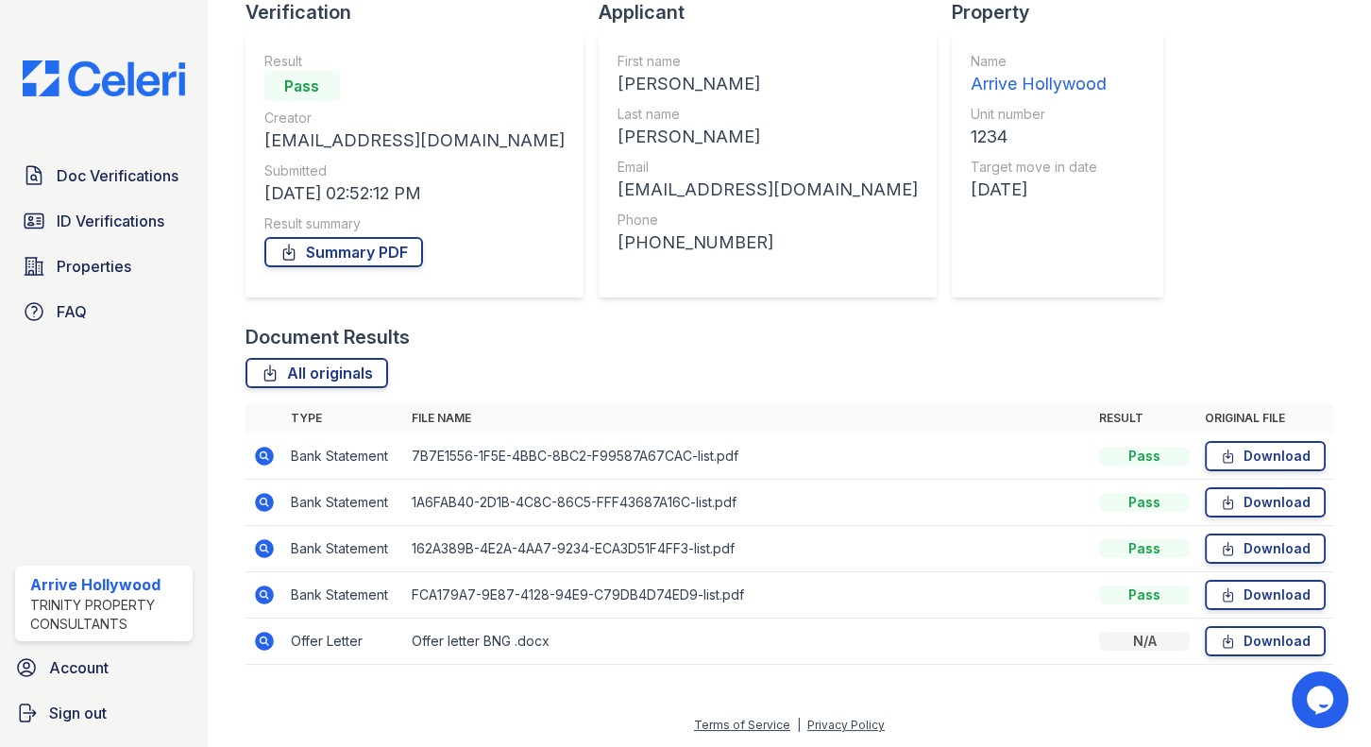
click at [263, 453] on icon at bounding box center [263, 454] width 5 height 5
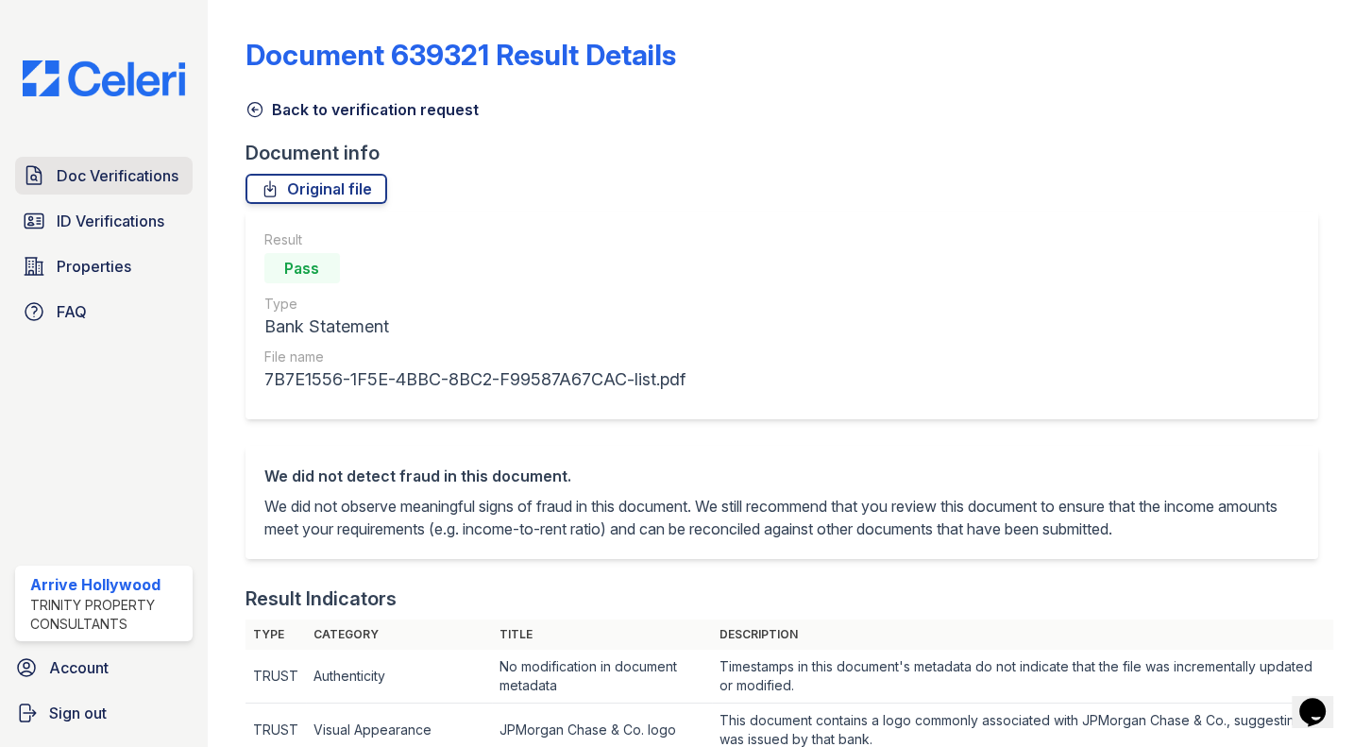
click at [116, 166] on span "Doc Verifications" at bounding box center [118, 175] width 122 height 23
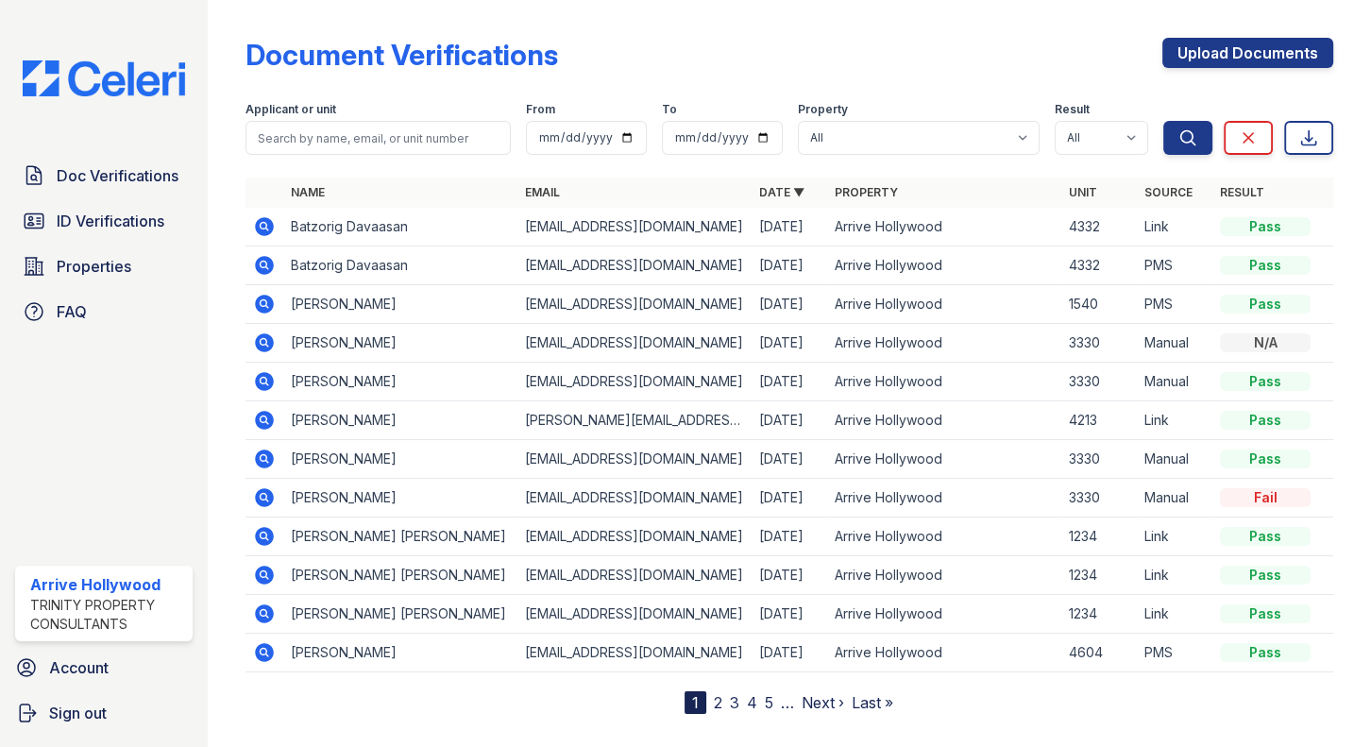
click at [265, 529] on icon at bounding box center [264, 536] width 19 height 19
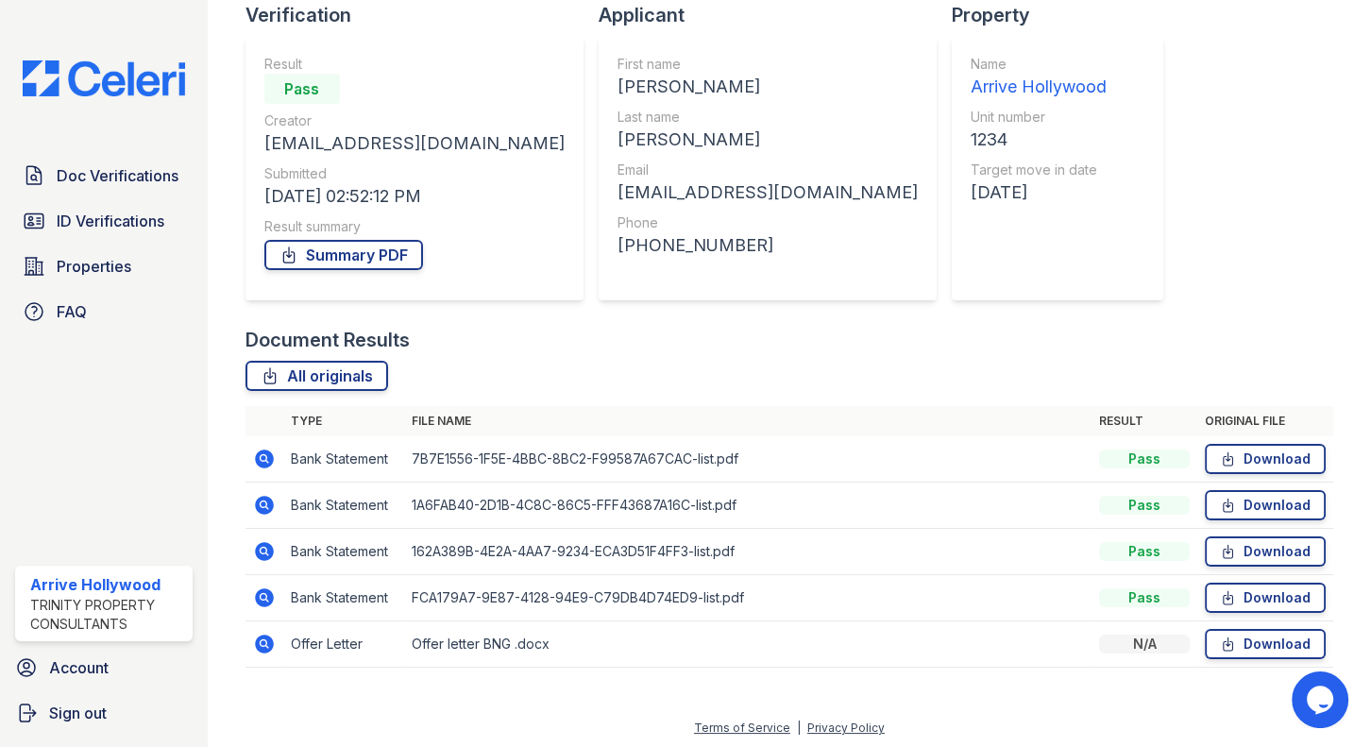
scroll to position [141, 0]
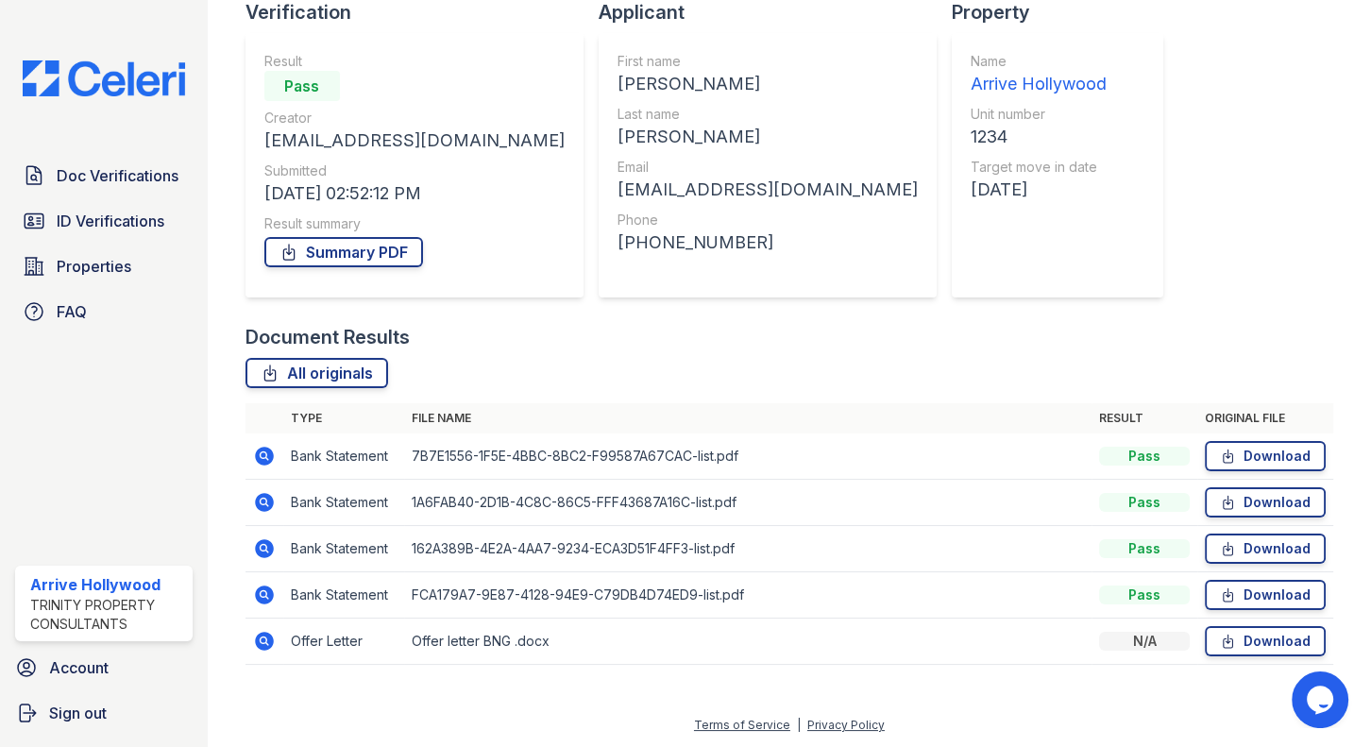
click at [264, 453] on icon at bounding box center [263, 454] width 5 height 5
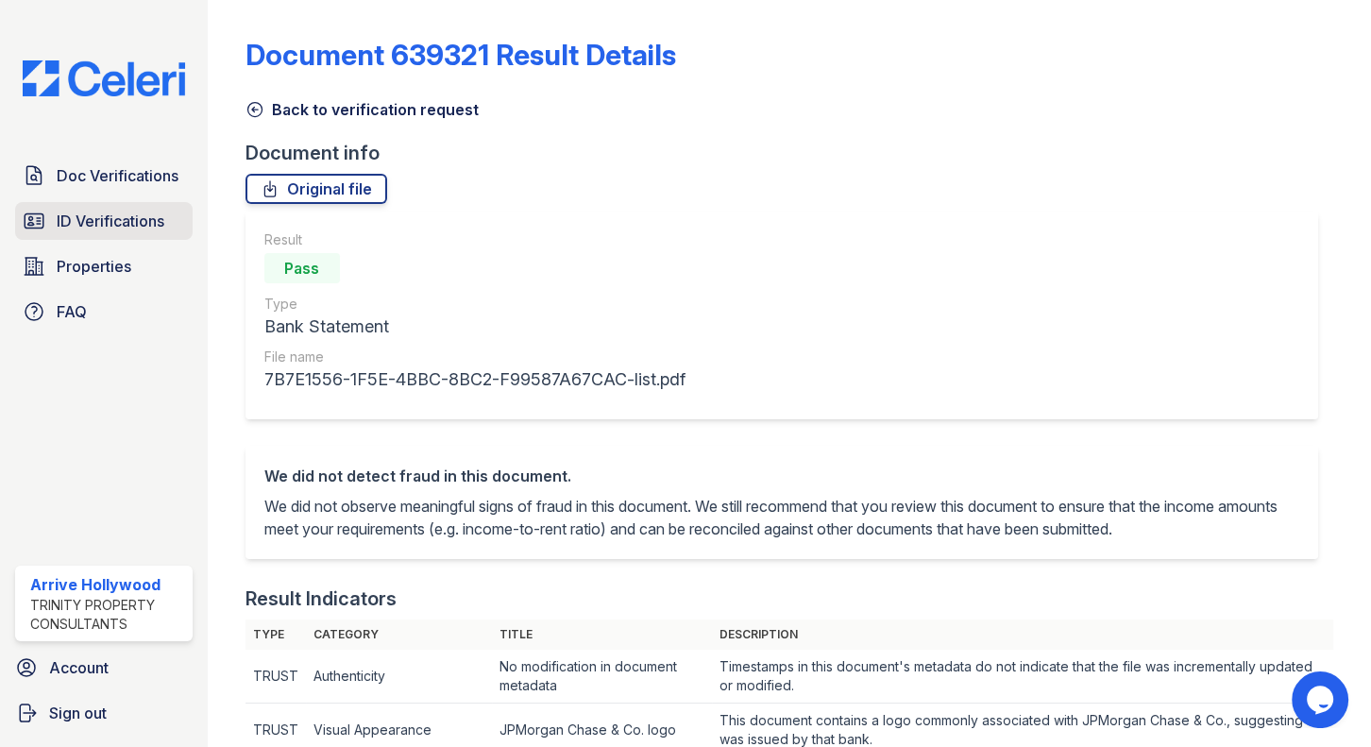
click at [116, 207] on link "ID Verifications" at bounding box center [104, 221] width 178 height 38
